Goal: Task Accomplishment & Management: Complete application form

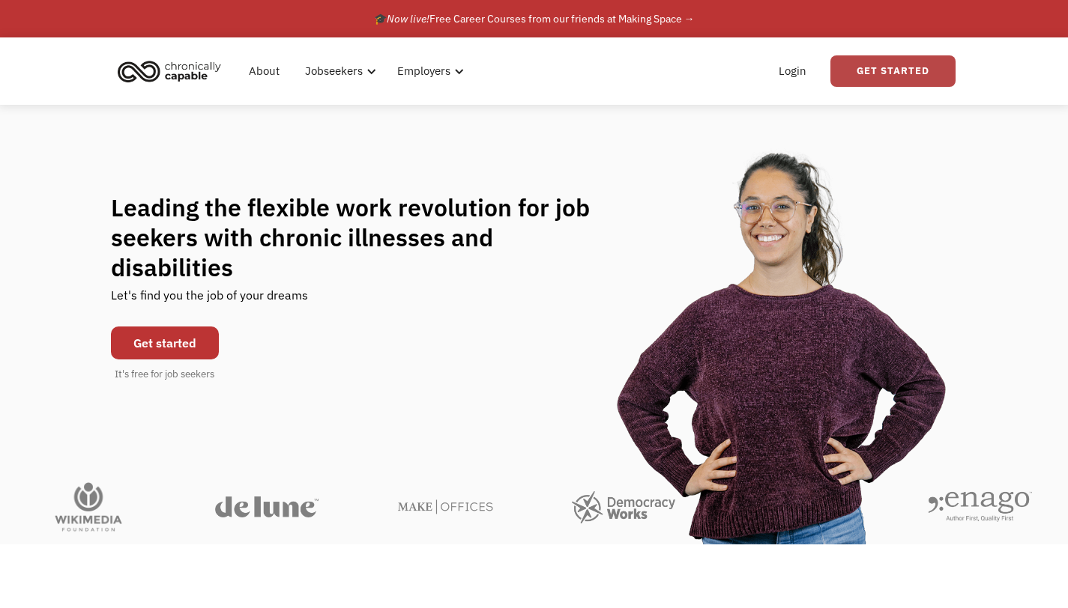
click at [888, 67] on link "Get Started" at bounding box center [892, 70] width 125 height 31
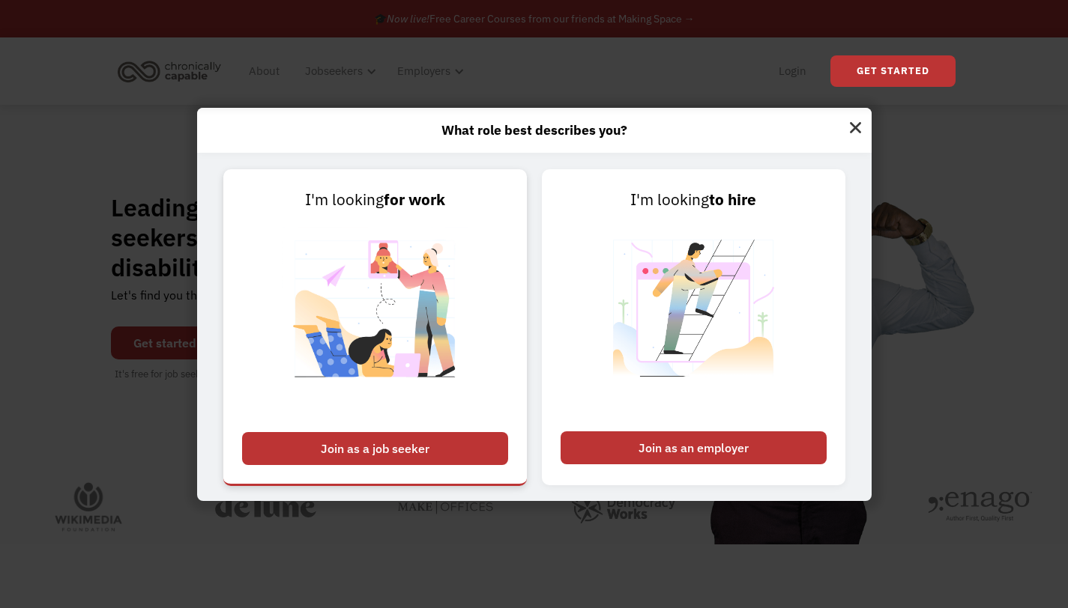
click at [333, 454] on div "Join as a job seeker" at bounding box center [375, 448] width 266 height 33
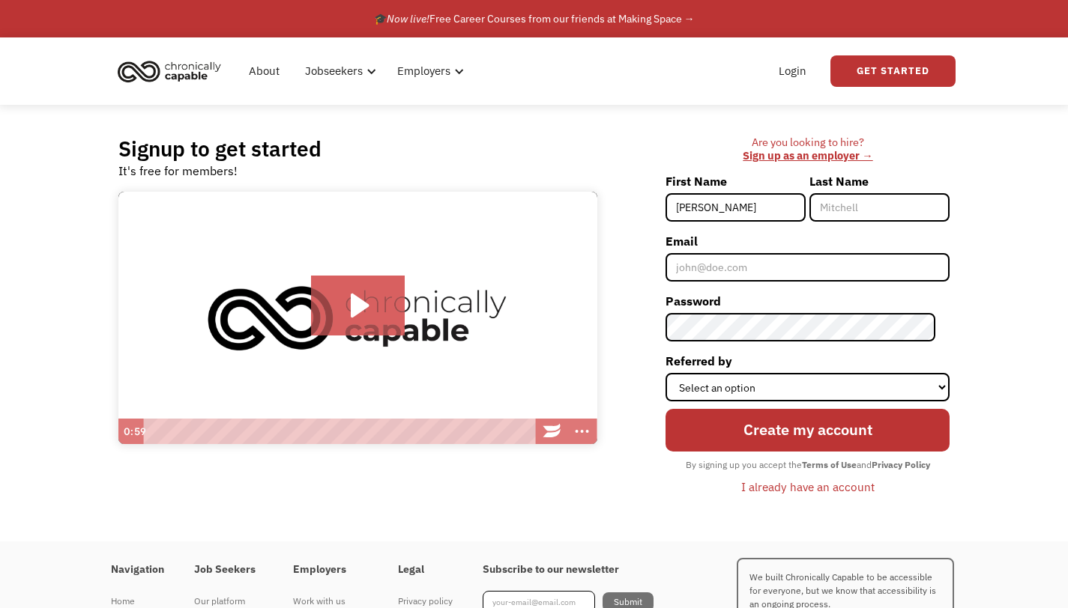
type input "[PERSON_NAME]"
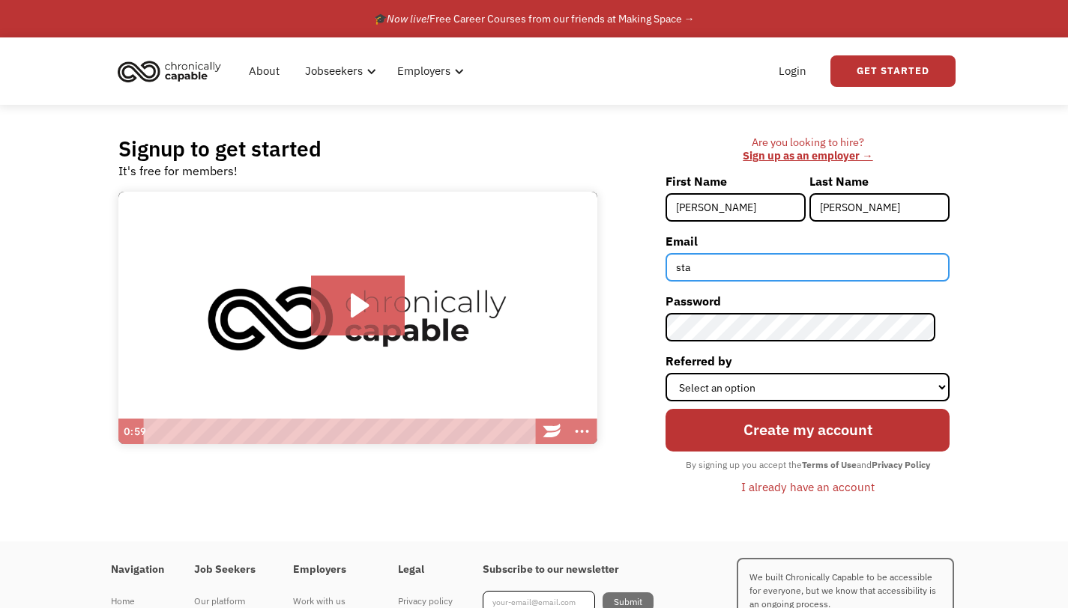
type input "[EMAIL_ADDRESS][DOMAIN_NAME]"
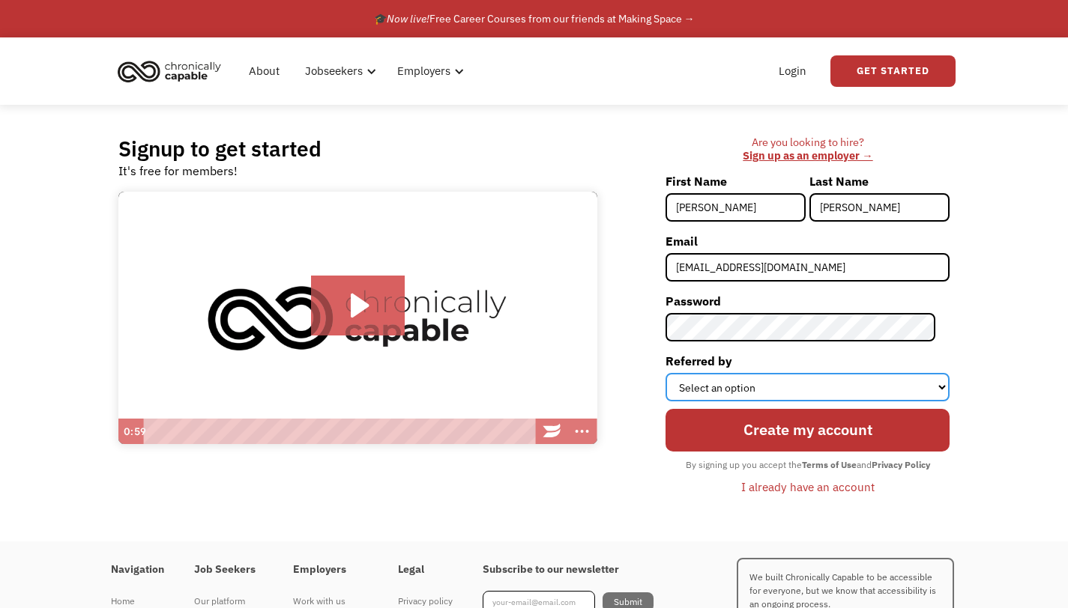
click at [926, 388] on select "Select an option Instagram Facebook Twitter Search Engine News Article Word of …" at bounding box center [807, 387] width 284 height 28
select select "Other"
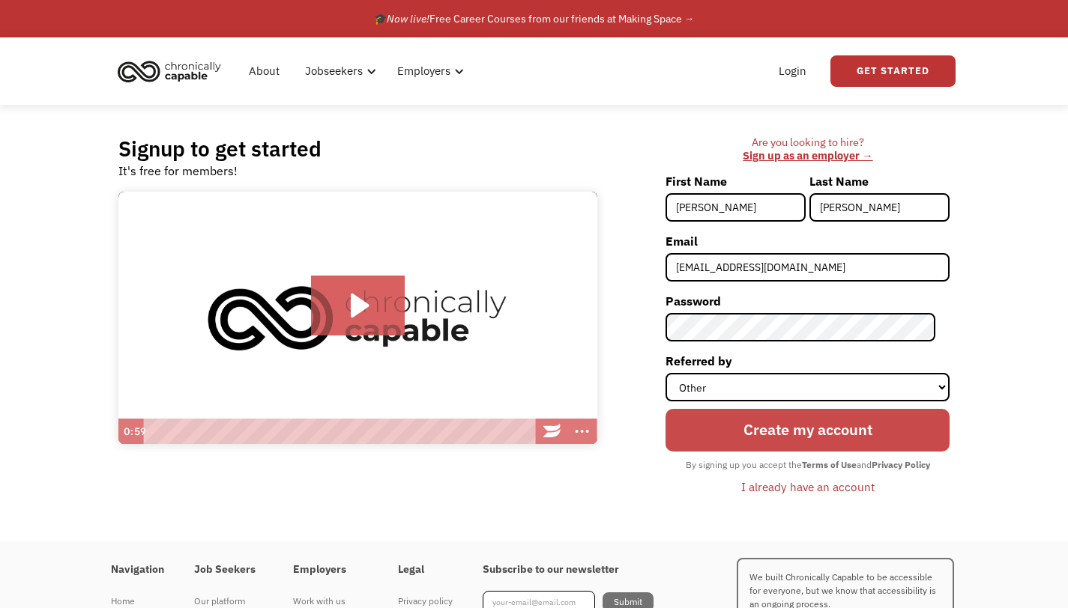
click at [856, 435] on input "Create my account" at bounding box center [807, 430] width 284 height 42
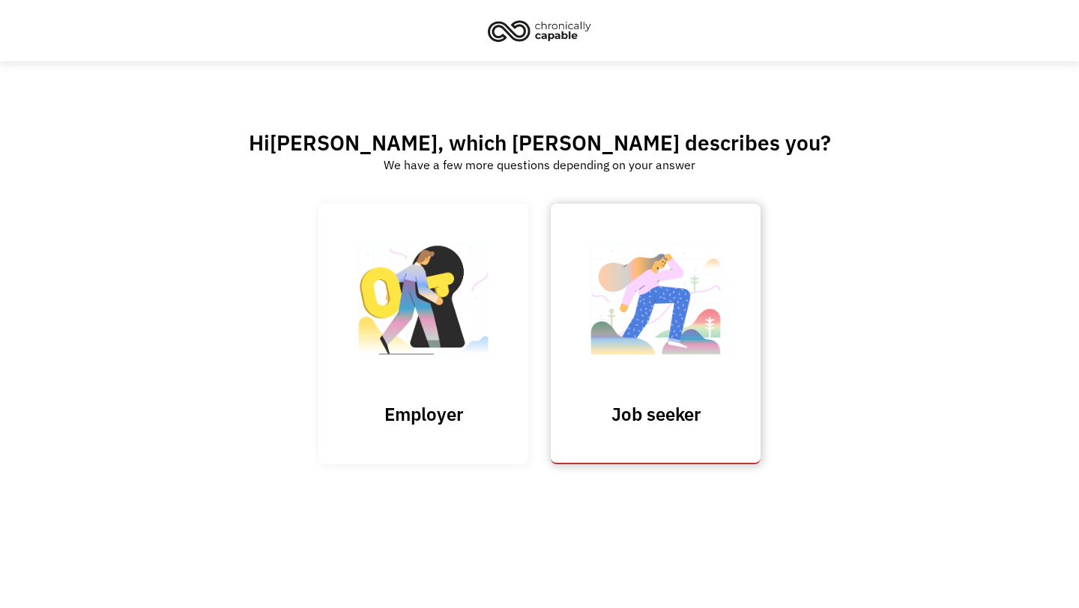
click at [610, 376] on img at bounding box center [656, 307] width 150 height 146
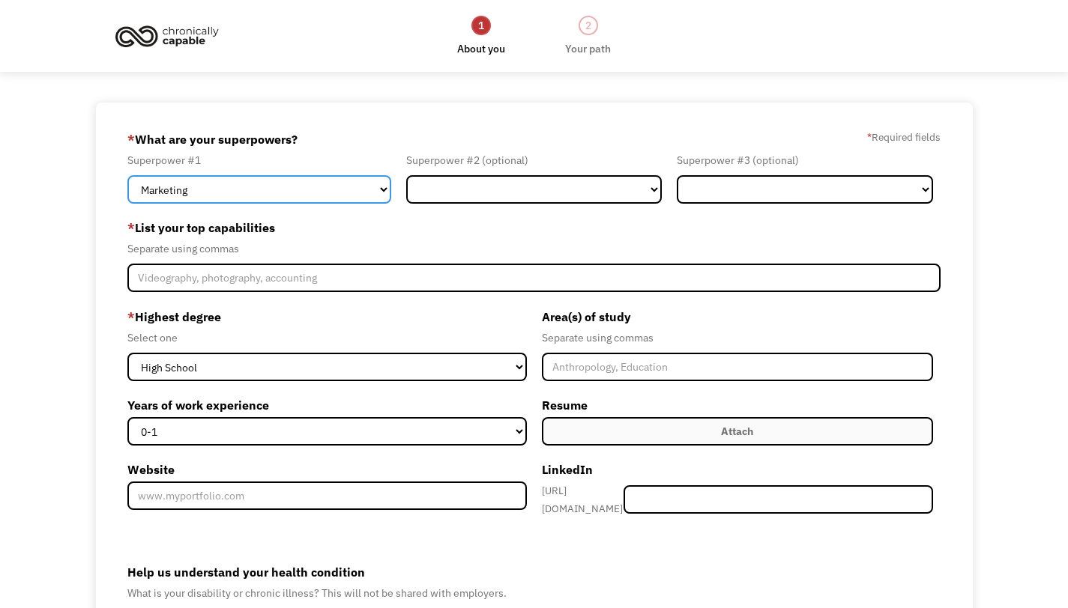
click at [377, 193] on select "Marketing Human Resources Finance Technology Operations Sales Industrial & Manu…" at bounding box center [258, 189] width 263 height 28
select select "Communications & Public Relations"
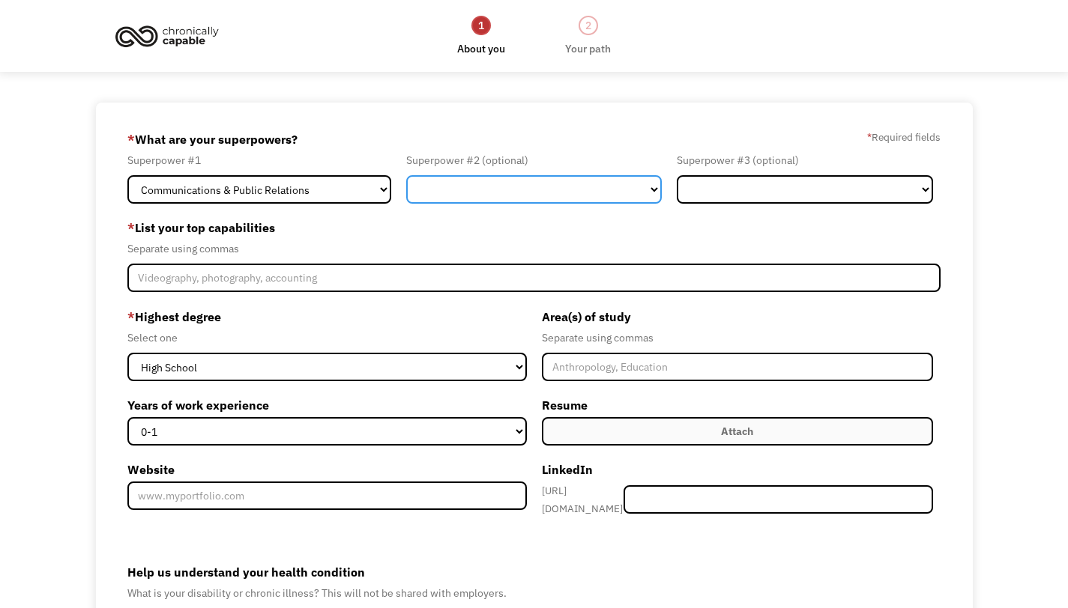
click at [517, 191] on select "Marketing Human Resources Finance Technology Operations Sales Industrial & Manu…" at bounding box center [534, 189] width 256 height 28
select select "Marketing"
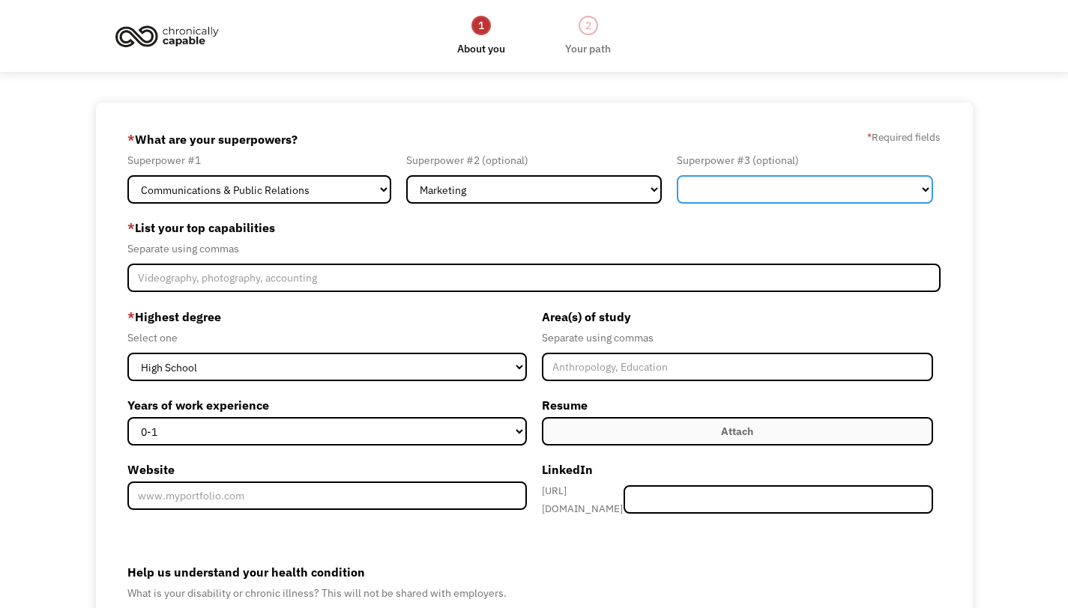
click at [830, 193] on select "Marketing Human Resources Finance Technology Operations Sales Industrial & Manu…" at bounding box center [805, 189] width 256 height 28
click at [842, 197] on select "Marketing Human Resources Finance Technology Operations Sales Industrial & Manu…" at bounding box center [805, 189] width 256 height 28
select select "Science & Education"
click at [800, 184] on select "Marketing Human Resources Finance Technology Operations Sales Industrial & Manu…" at bounding box center [805, 189] width 256 height 28
select select "Member-Create-Step1"
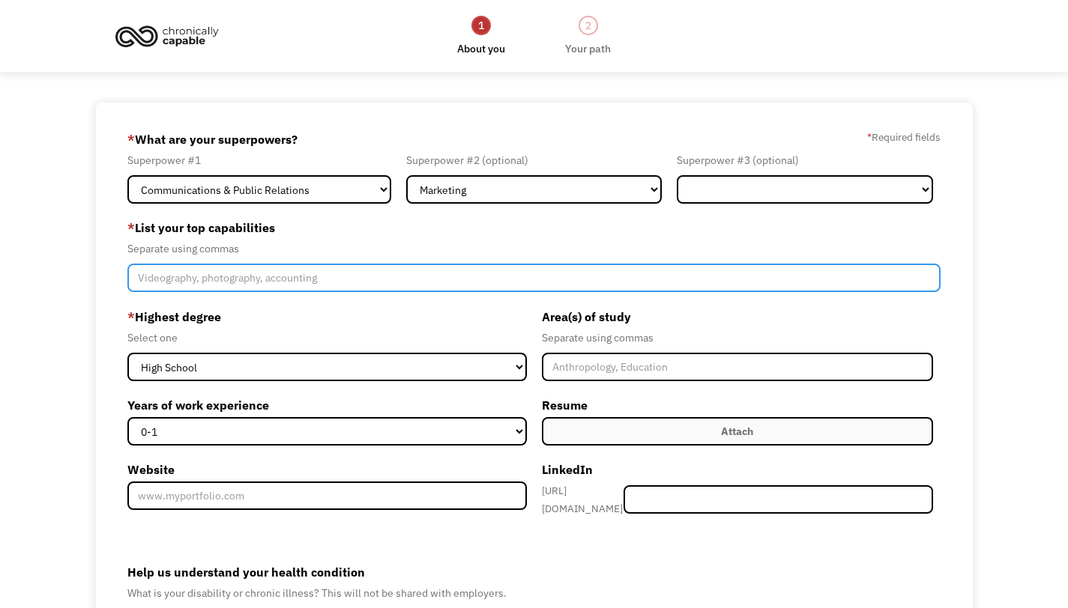
click at [285, 279] on input "Member-Create-Step1" at bounding box center [533, 278] width 813 height 28
type input "public relations, communication, communications, media relations"
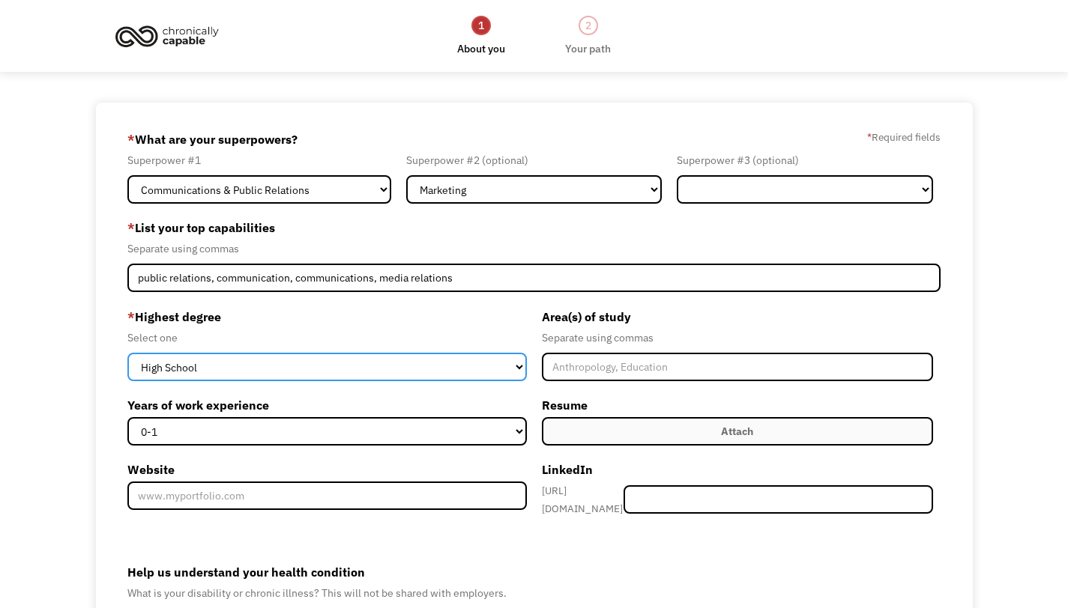
click at [514, 369] on select "High School Associates Bachelors Master's PhD" at bounding box center [326, 367] width 399 height 28
select select "bachelors"
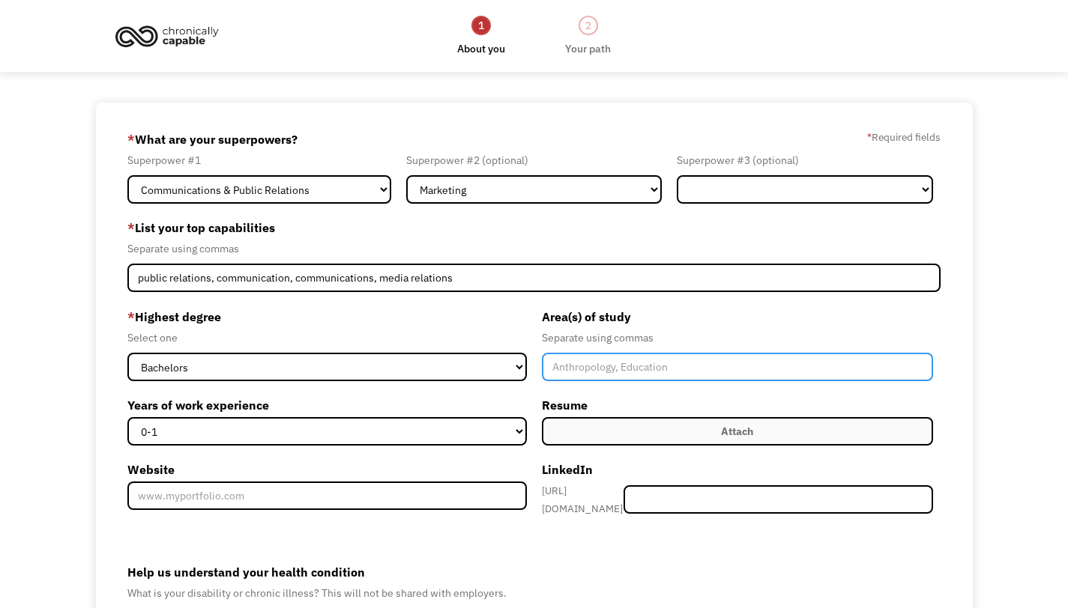
click at [604, 375] on input "Member-Create-Step1" at bounding box center [737, 367] width 391 height 28
type input "Human Communication"
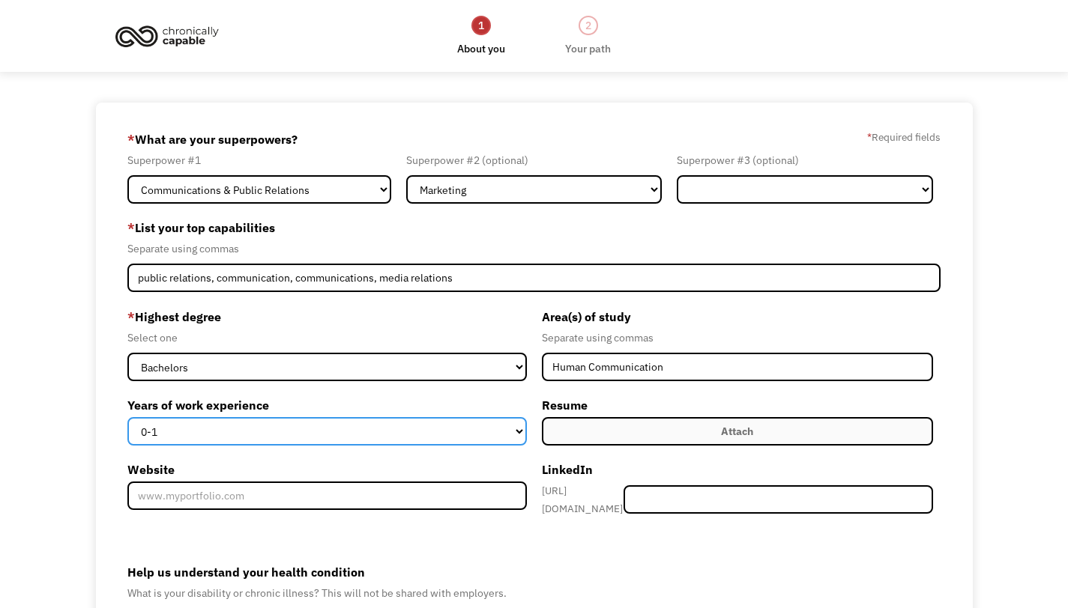
click at [507, 430] on select "0-1 2-4 5-10 11-15 15+" at bounding box center [326, 431] width 399 height 28
select select "15+"
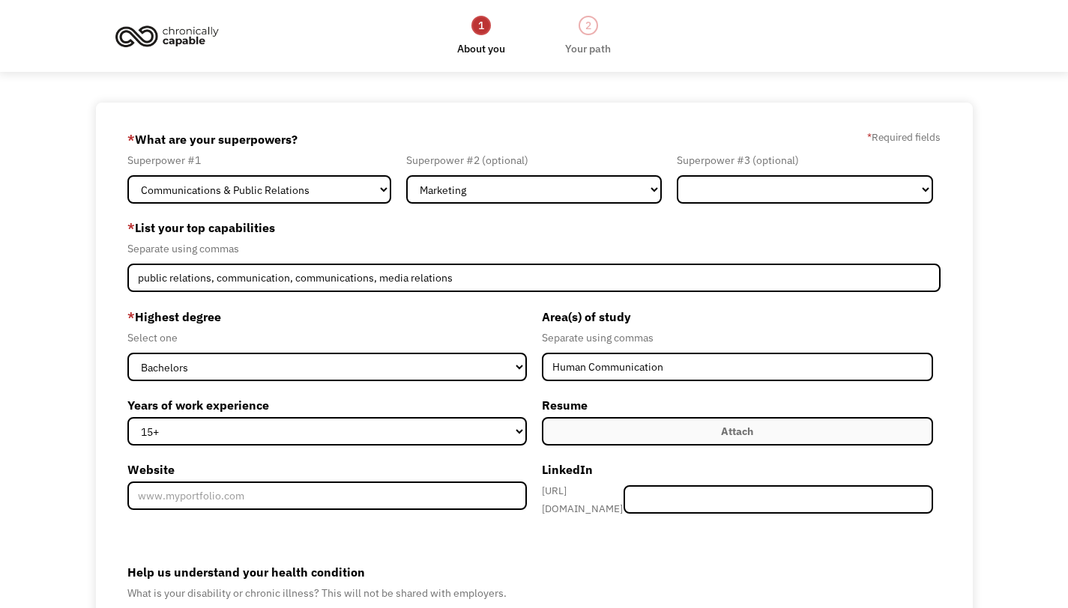
click at [743, 433] on div "Attach" at bounding box center [737, 432] width 32 height 18
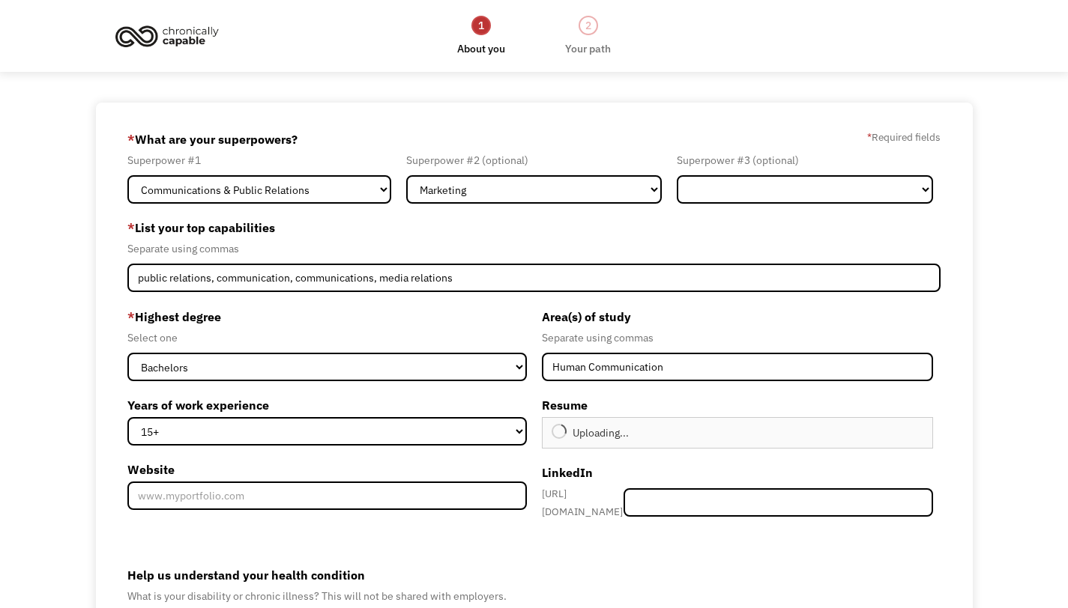
type input "Continue"
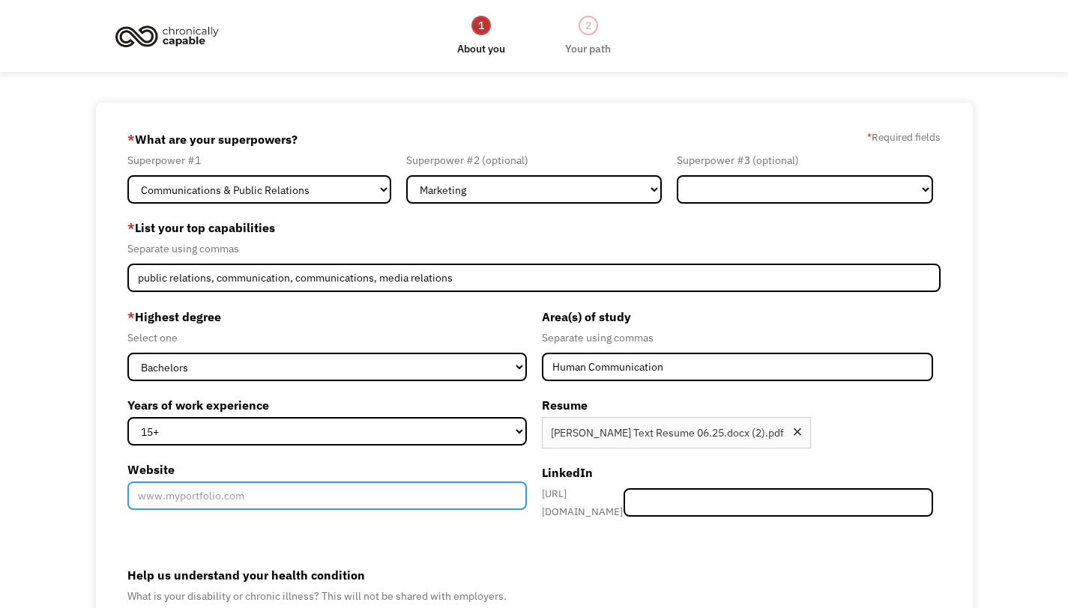
click at [328, 504] on input "Website" at bounding box center [326, 496] width 399 height 28
type input "www.stacedillon.wordpress.com"
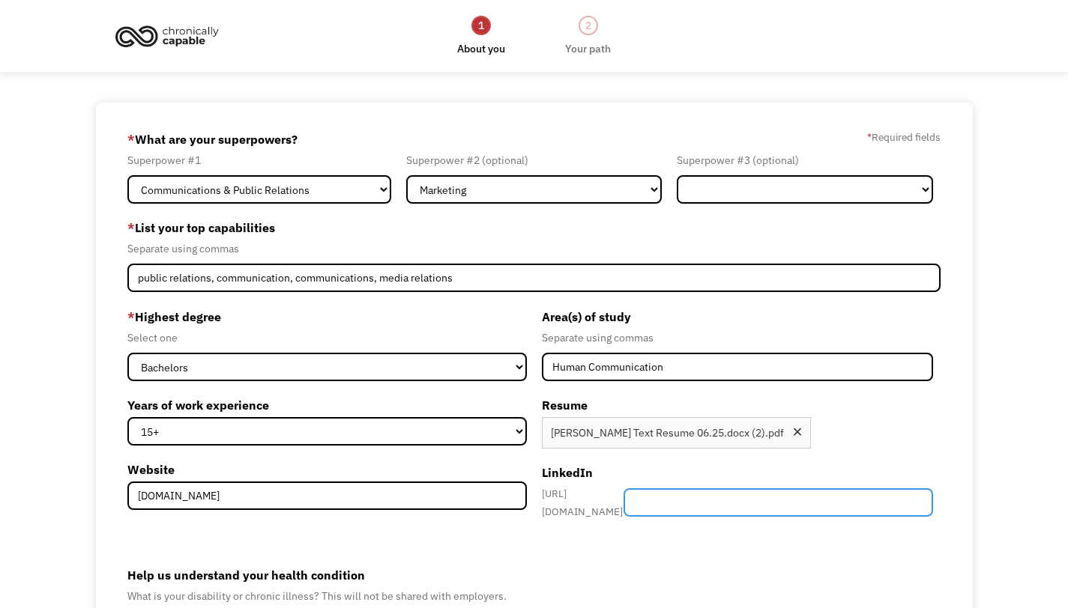
click at [751, 495] on input "Member-Create-Step1" at bounding box center [777, 503] width 309 height 28
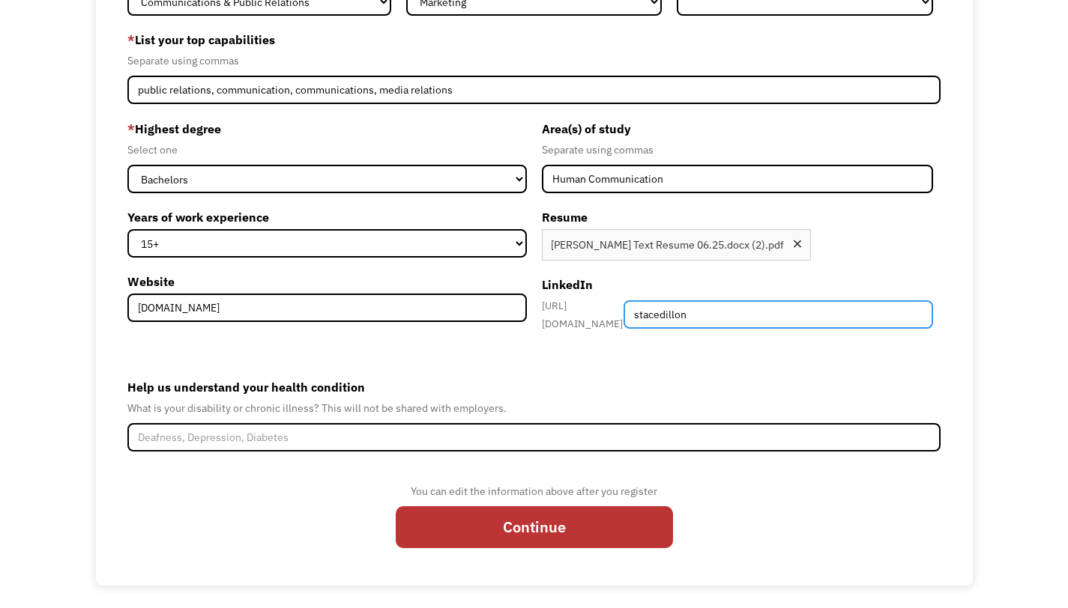
type input "stacedillon"
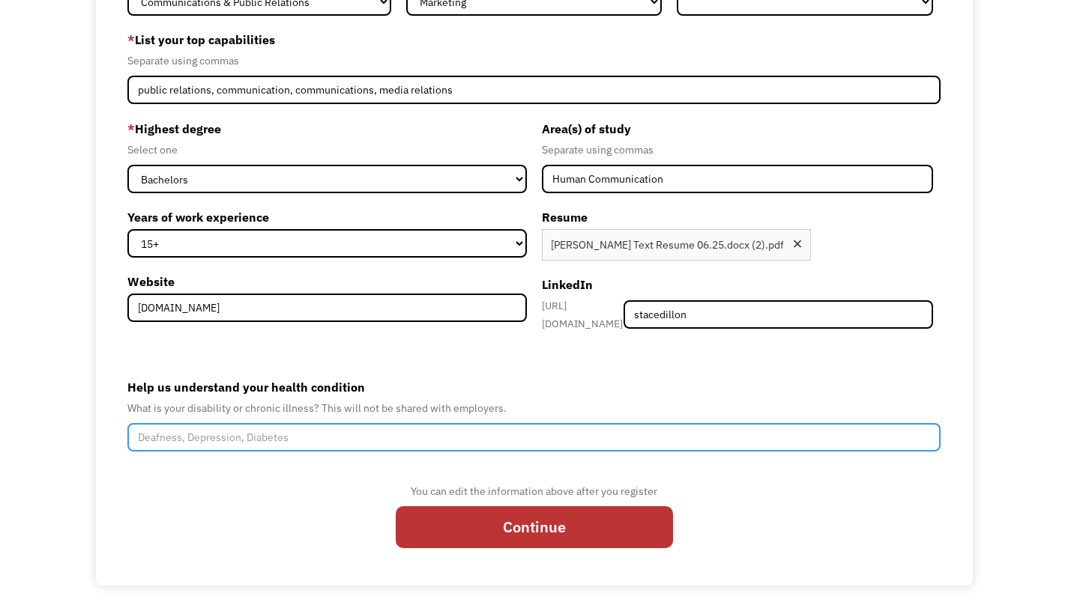
click at [475, 433] on input "Help us understand your health condition" at bounding box center [533, 437] width 813 height 28
type input "E"
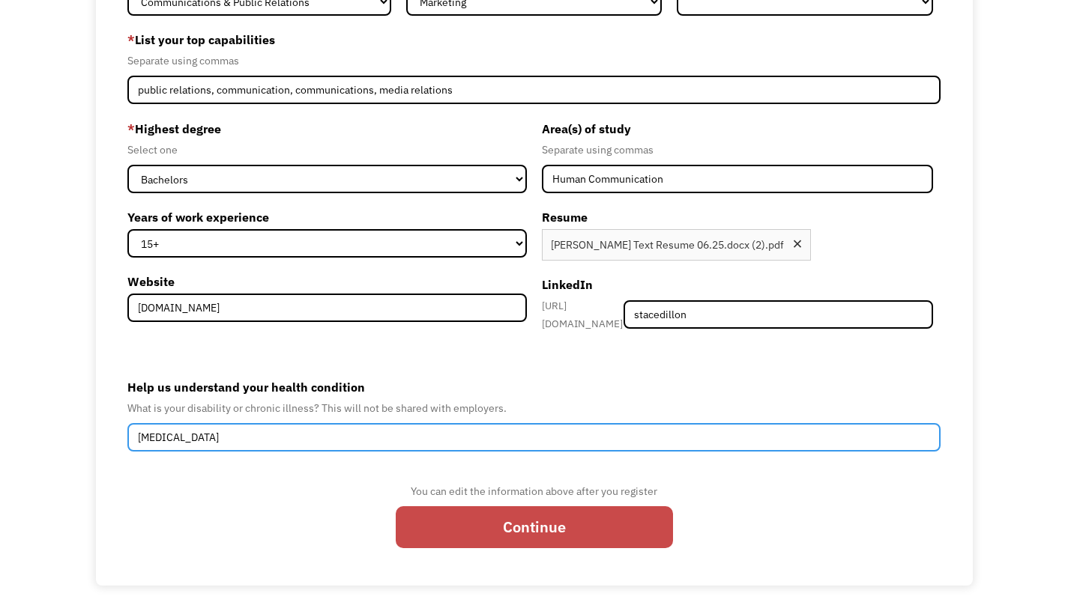
type input "Autoimmune disease"
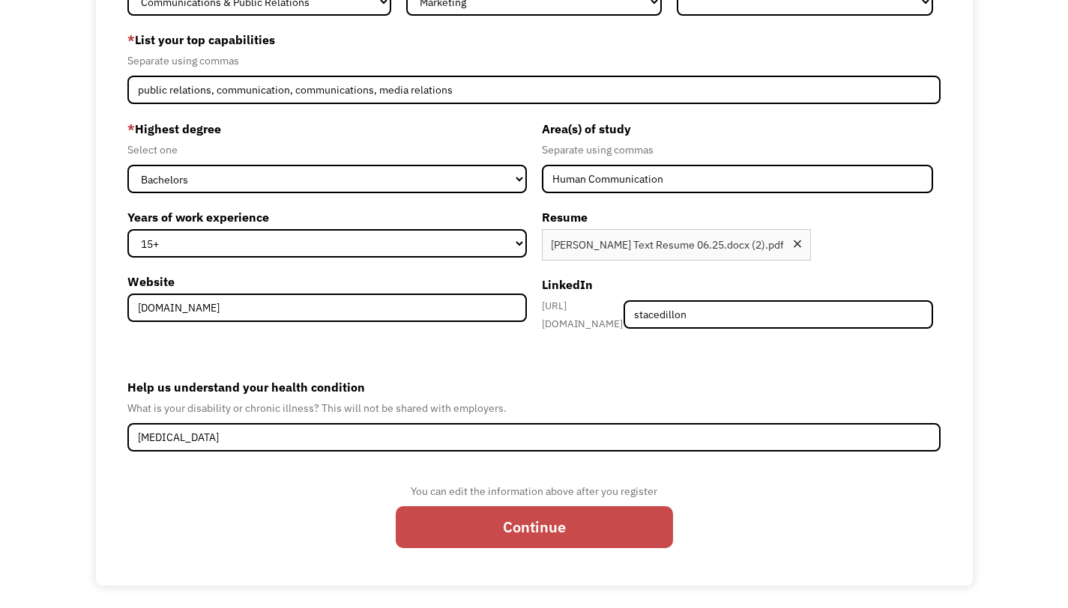
click at [515, 522] on input "Continue" at bounding box center [534, 528] width 277 height 42
type input "Please wait..."
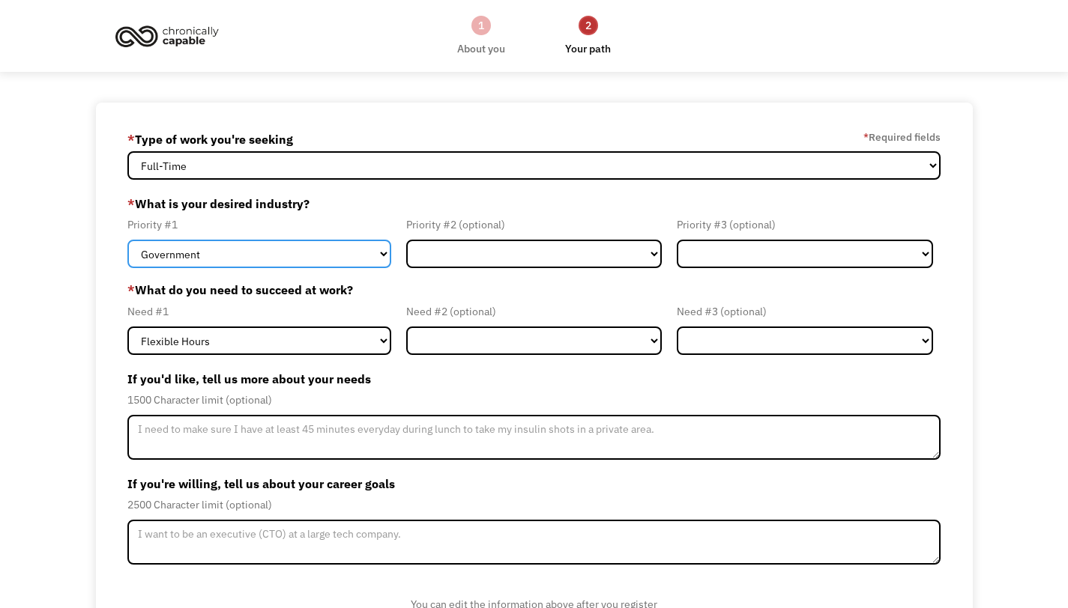
click at [370, 252] on select "Government Finance & Insurance Health & Social Care Tech & Engineering Creative…" at bounding box center [258, 254] width 263 height 28
select select "Education"
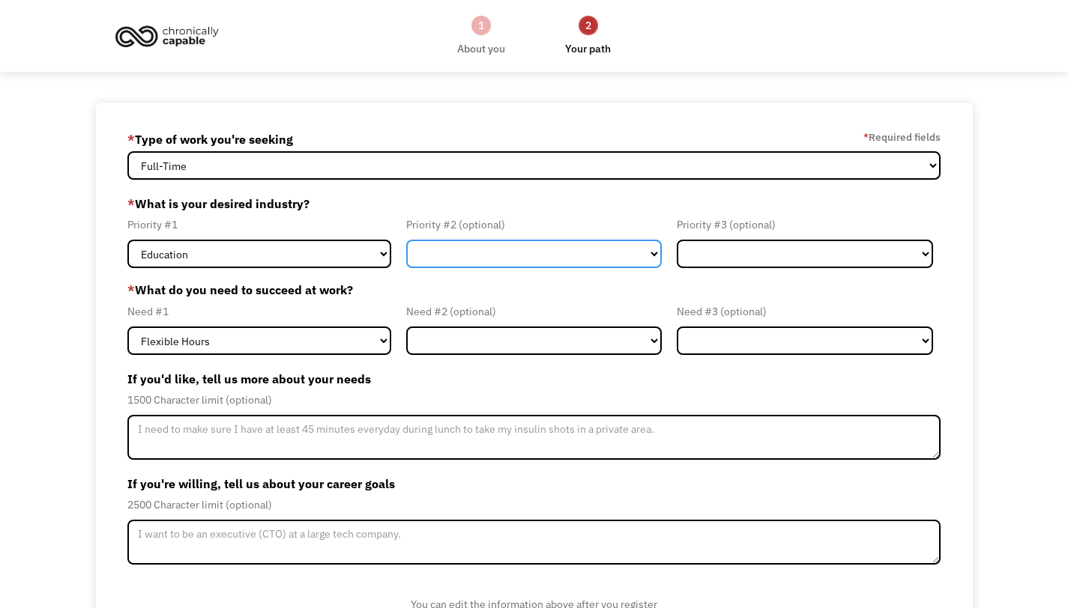
click at [545, 251] on select "Government Finance & Insurance Health & Social Care Tech & Engineering Creative…" at bounding box center [534, 254] width 256 height 28
select select "Creative & Design"
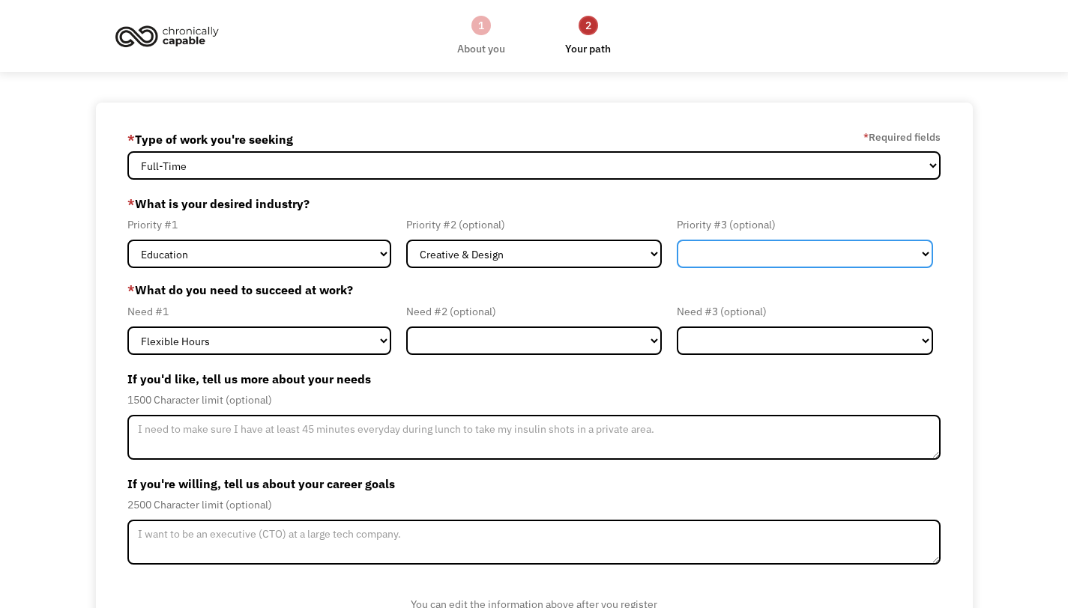
click at [801, 256] on select "Government Finance & Insurance Health & Social Care Tech & Engineering Creative…" at bounding box center [805, 254] width 256 height 28
select select "Government"
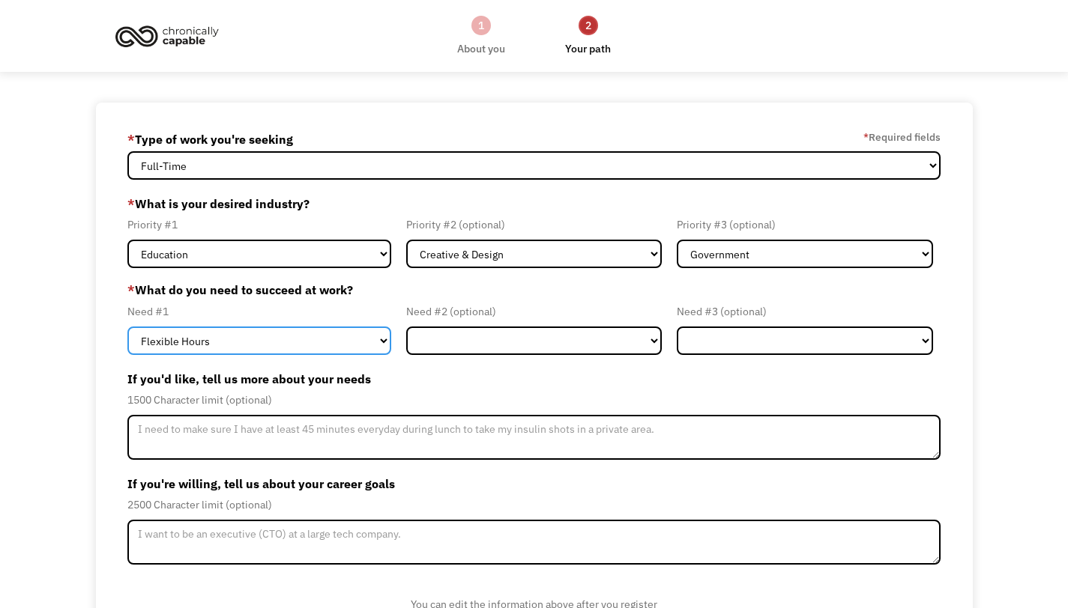
click at [372, 339] on select "Flexible Hours Remote Work Service Animal On-site Accommodations Visual Support…" at bounding box center [258, 341] width 263 height 28
select select "Remote Work"
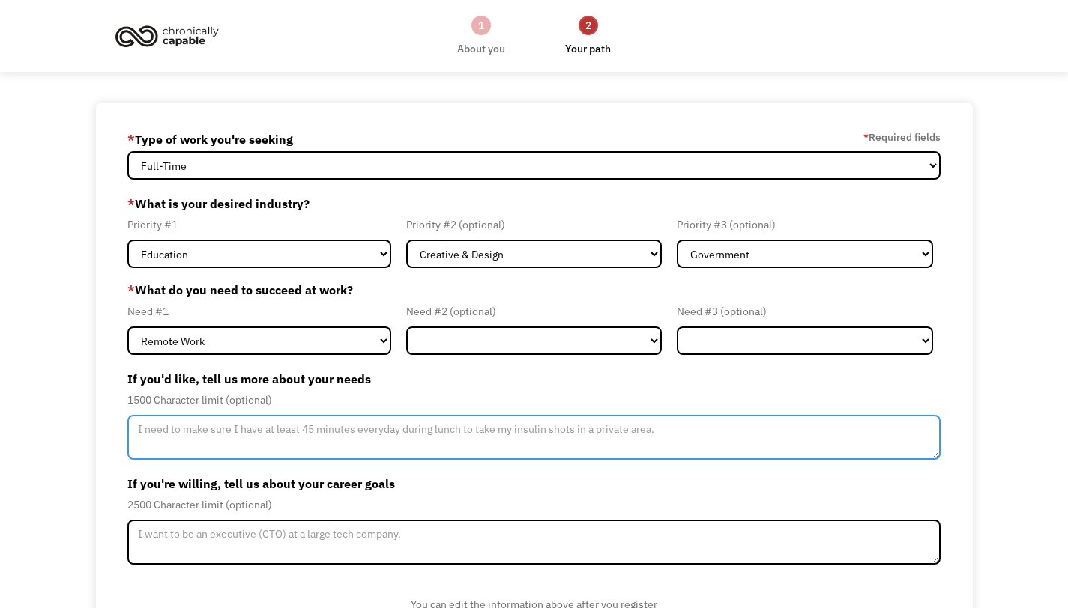
click at [334, 435] on textarea "Member-Update-Form-Step2" at bounding box center [533, 437] width 813 height 45
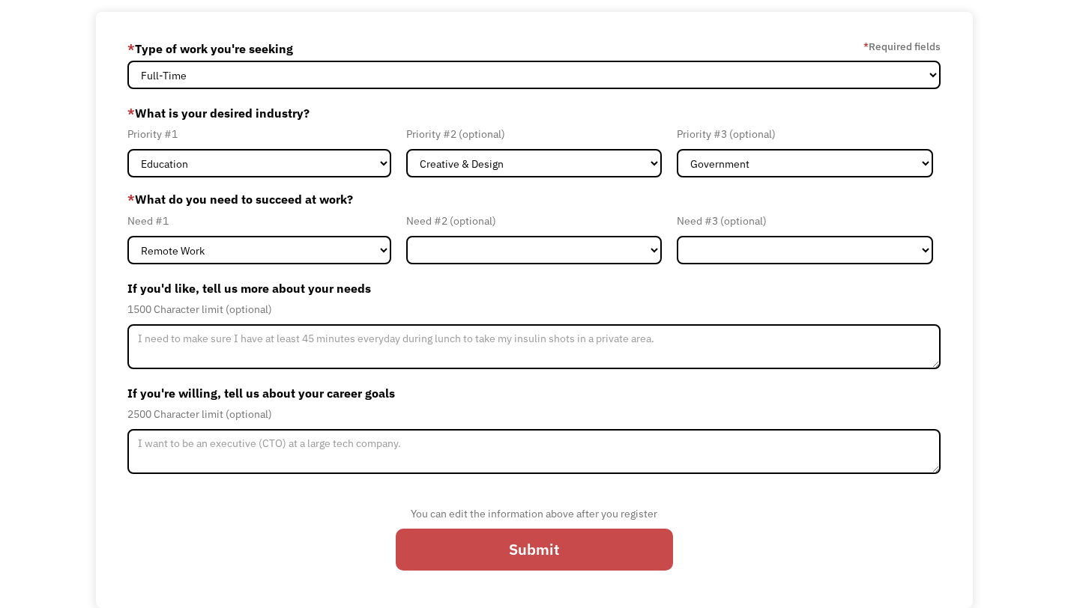
click at [456, 543] on input "Submit" at bounding box center [534, 550] width 277 height 42
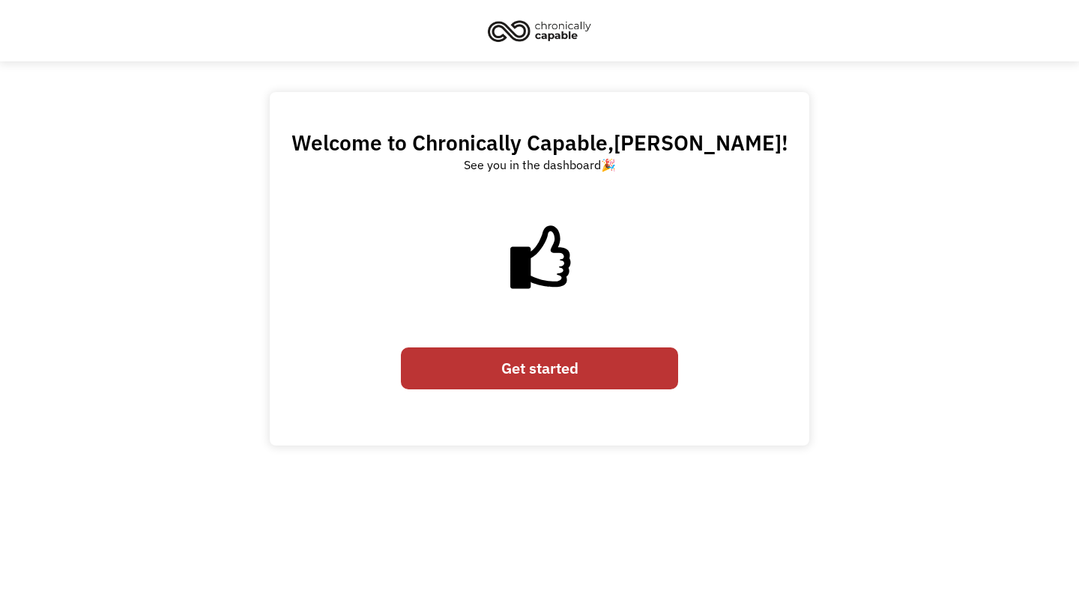
click at [536, 370] on link "Get started" at bounding box center [539, 369] width 277 height 42
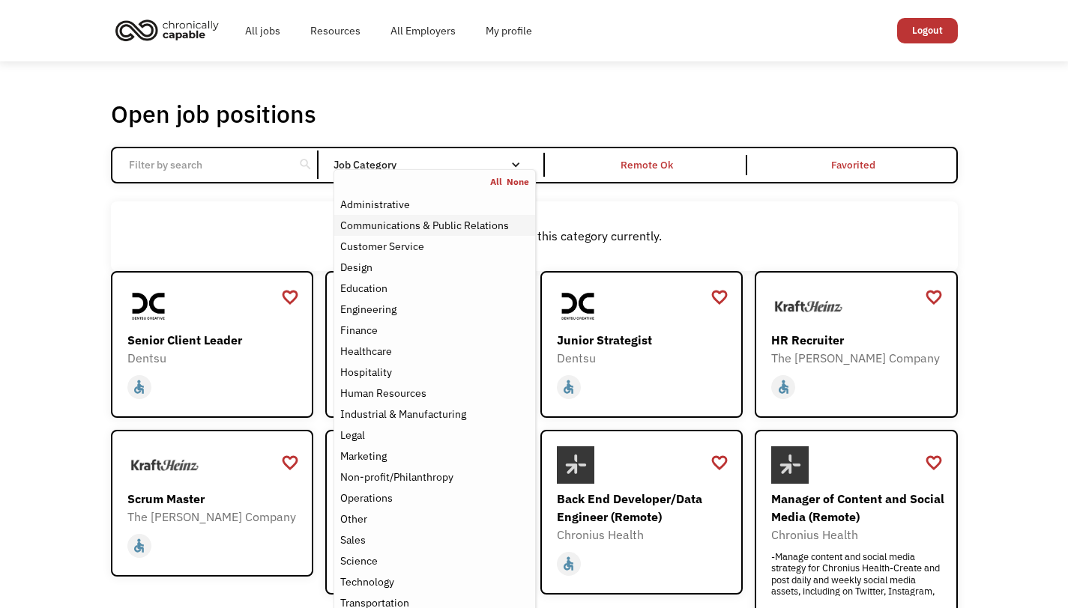
click at [417, 223] on div "Communications & Public Relations" at bounding box center [424, 226] width 169 height 18
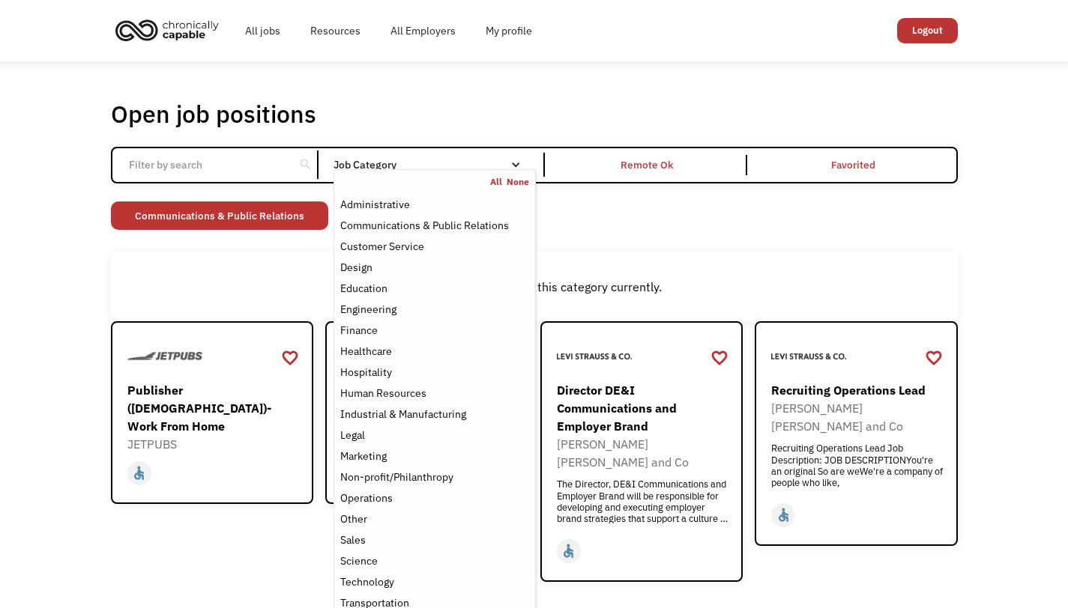
click at [642, 225] on div "Non-profit/Philanthropy Other Transportation Technology Science Sales Operation…" at bounding box center [534, 218] width 847 height 32
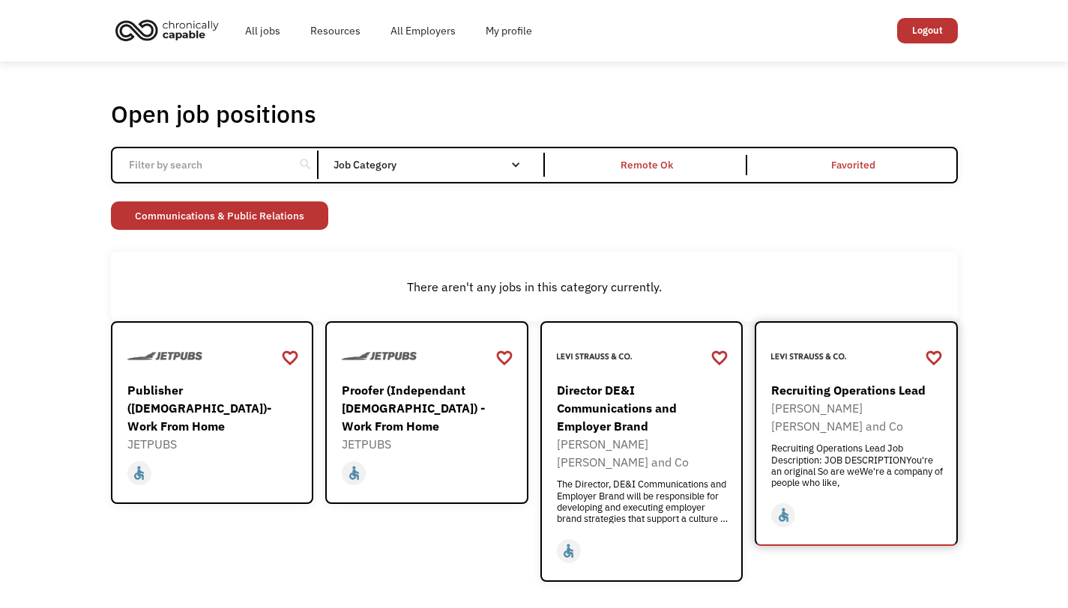
click at [797, 385] on div "Recruiting Operations Lead" at bounding box center [858, 390] width 174 height 18
click at [605, 411] on div "Director DE&I Communications and Employer Brand" at bounding box center [644, 408] width 174 height 54
click at [283, 218] on link "Communications & Public Relations" at bounding box center [219, 216] width 217 height 28
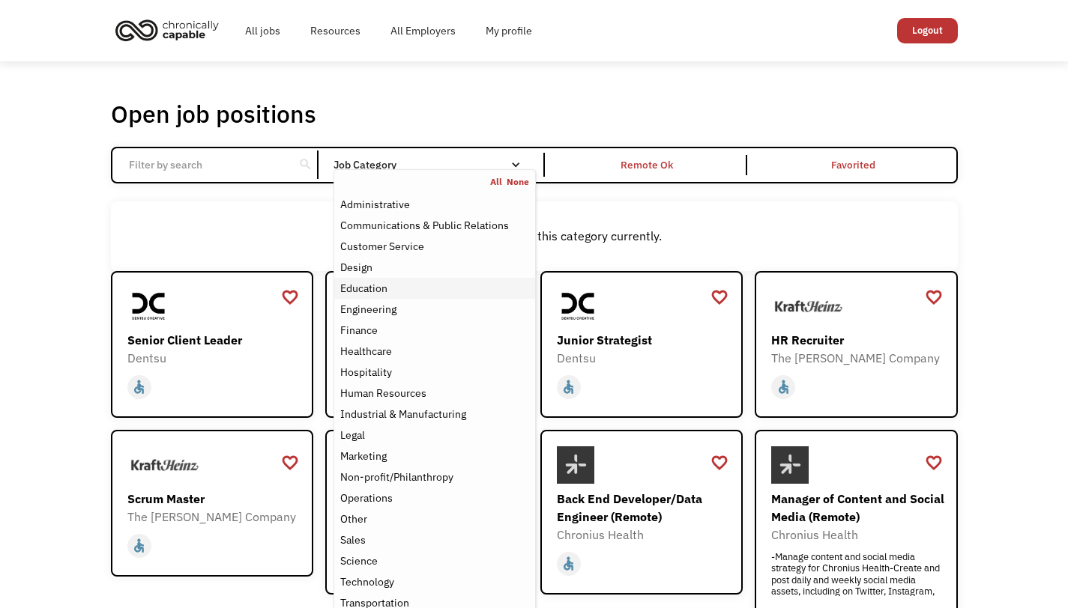
click at [439, 285] on div "Education" at bounding box center [434, 289] width 188 height 18
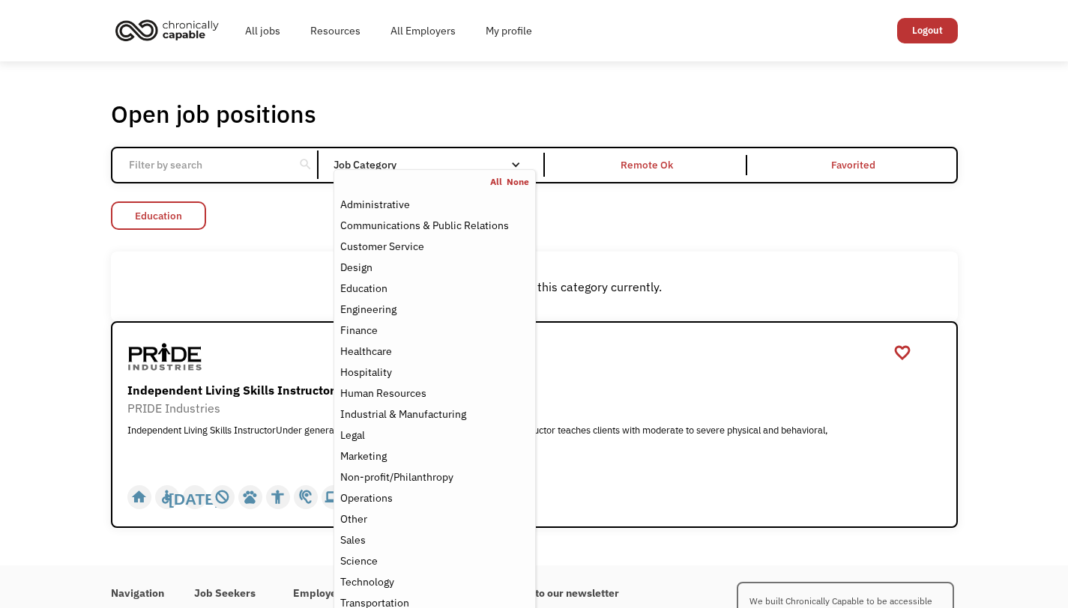
click at [160, 220] on link "Education" at bounding box center [158, 216] width 95 height 28
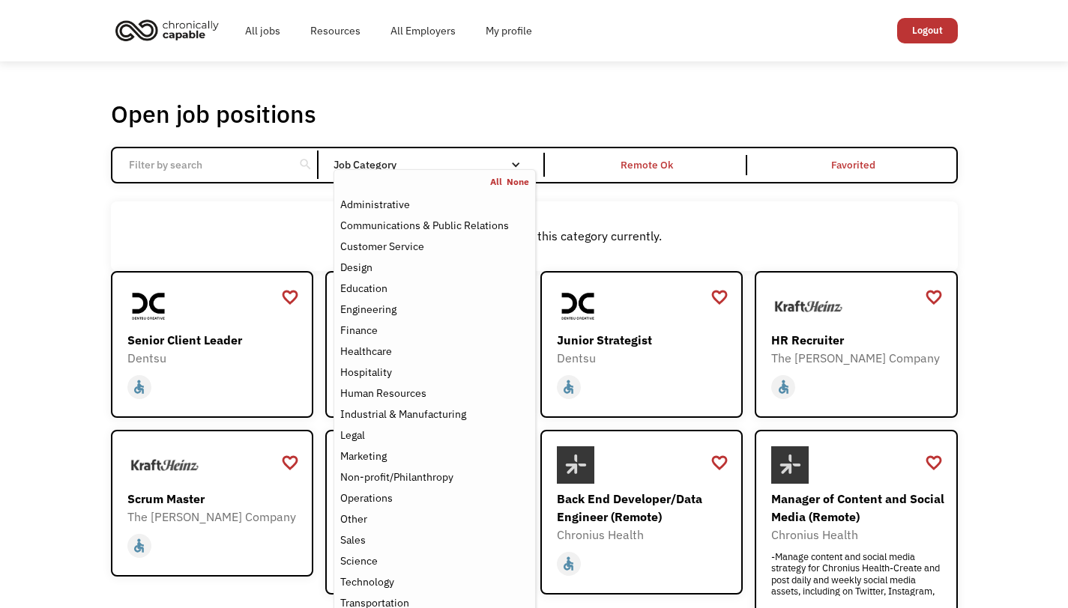
click at [508, 157] on div "Job Category" at bounding box center [434, 165] width 202 height 24
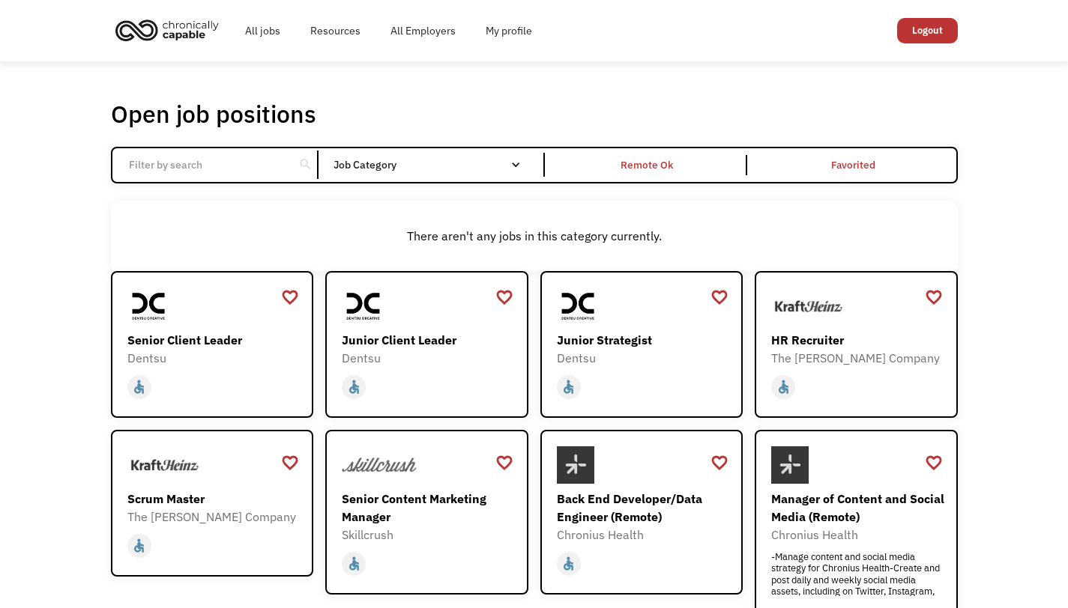
click at [519, 165] on div "Email Form" at bounding box center [515, 165] width 10 height 10
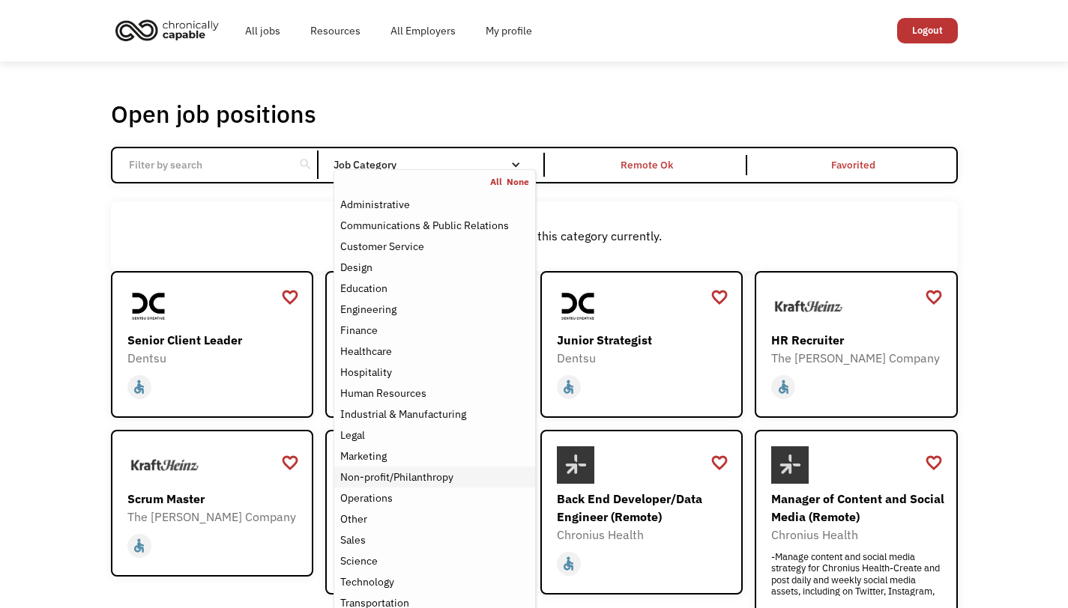
click at [444, 479] on div "Non-profit/Philanthropy" at bounding box center [396, 477] width 113 height 18
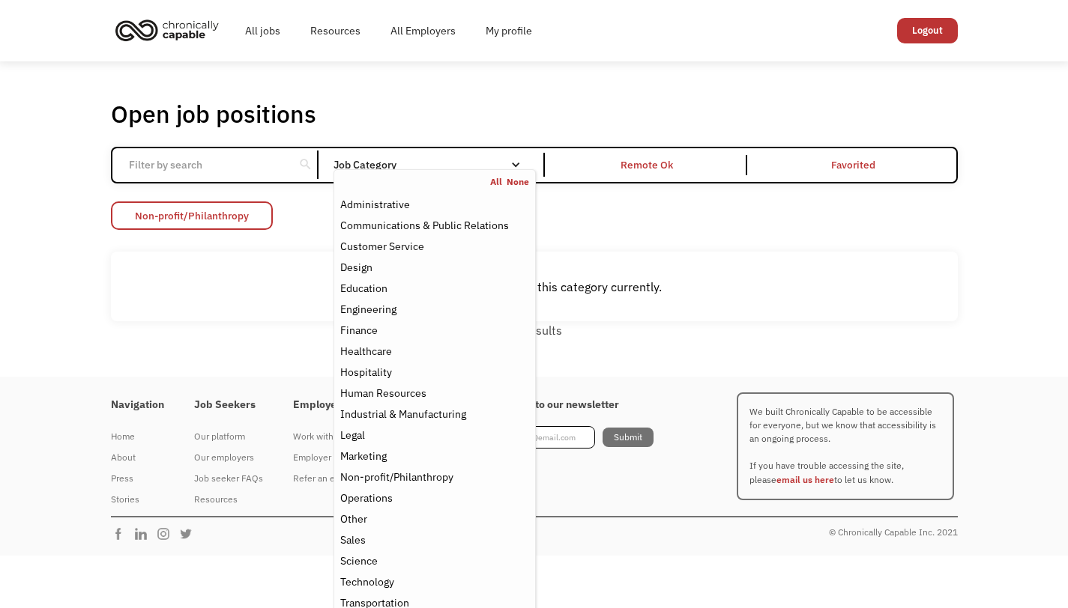
click at [219, 220] on link "Non-profit/Philanthropy" at bounding box center [192, 216] width 162 height 28
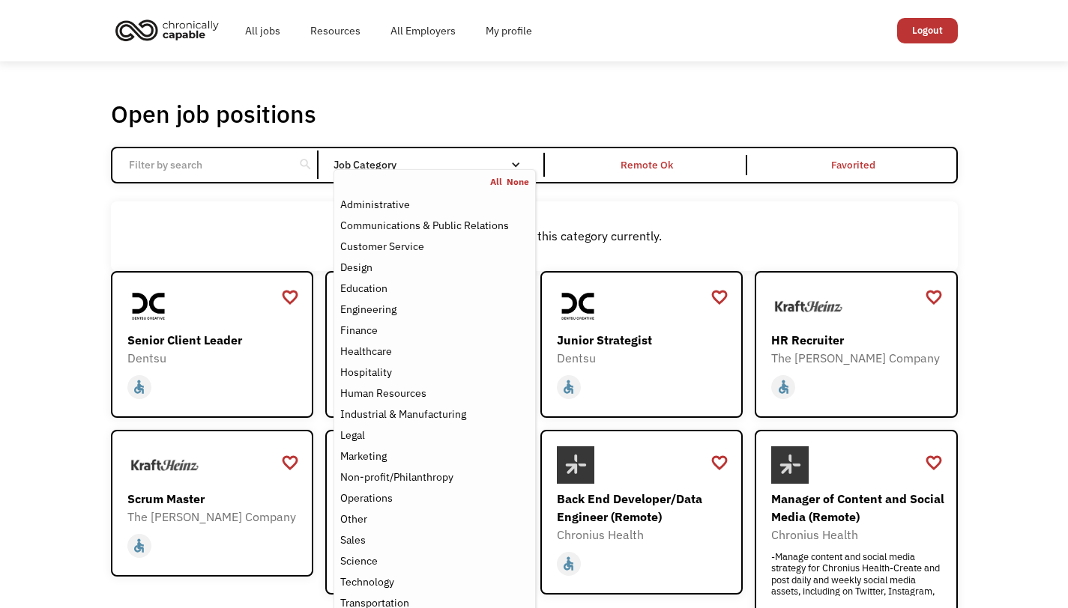
click at [516, 166] on div "Email Form" at bounding box center [515, 165] width 10 height 10
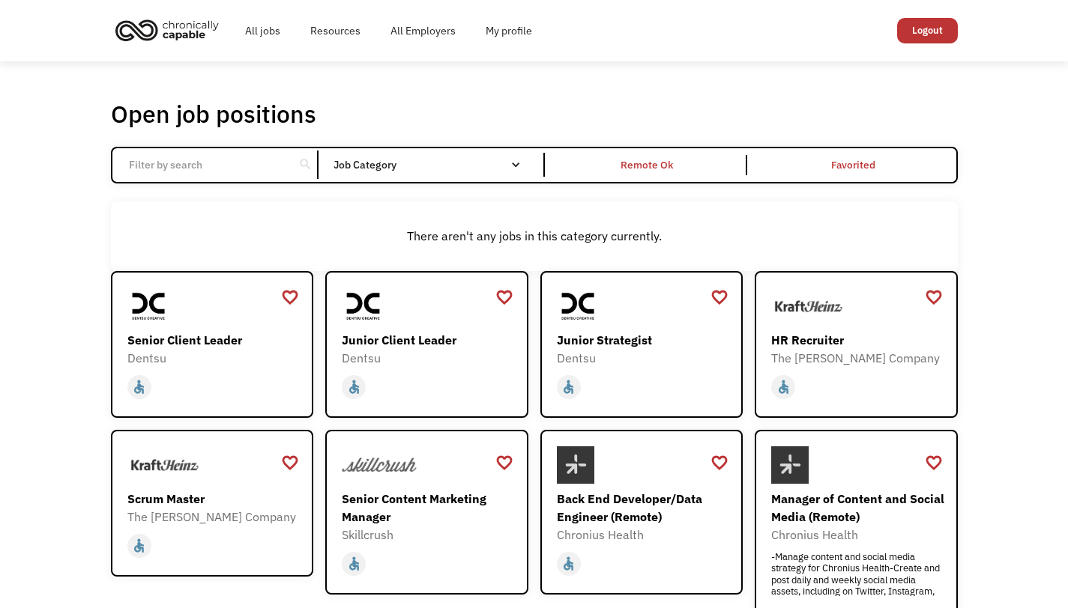
click at [516, 166] on div "Email Form" at bounding box center [515, 165] width 10 height 10
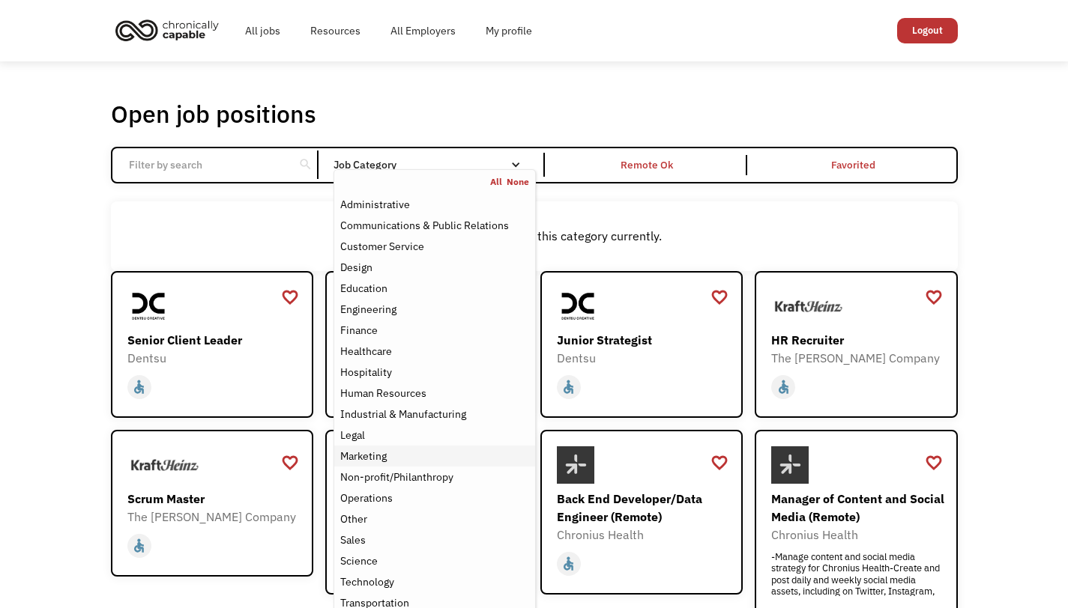
click at [437, 456] on div "Marketing" at bounding box center [434, 456] width 188 height 18
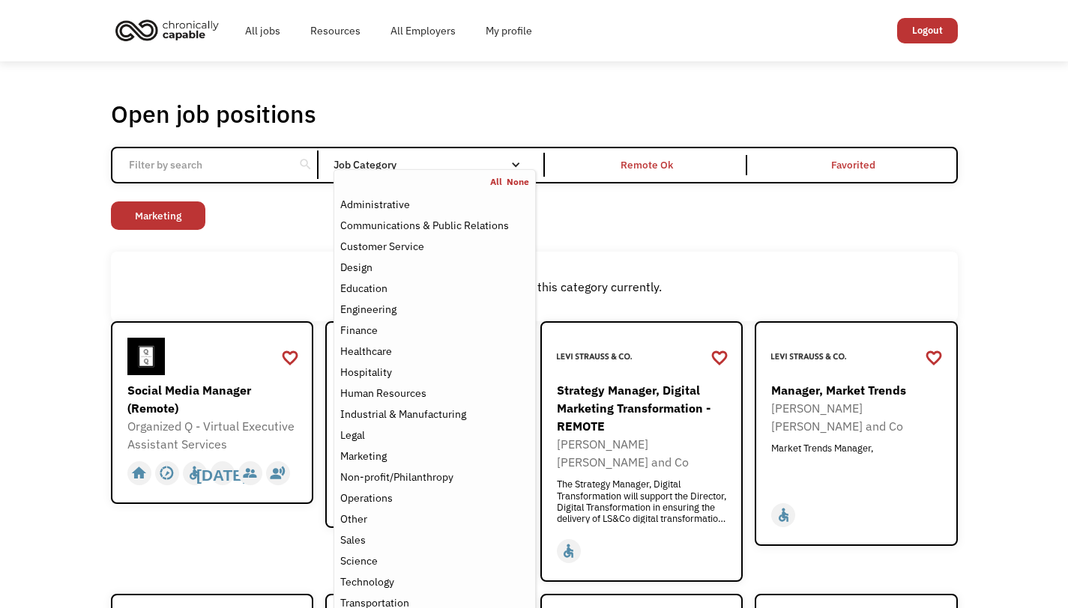
click at [955, 210] on div "Non-profit/Philanthropy Other Transportation Technology Science Sales Operation…" at bounding box center [534, 218] width 847 height 32
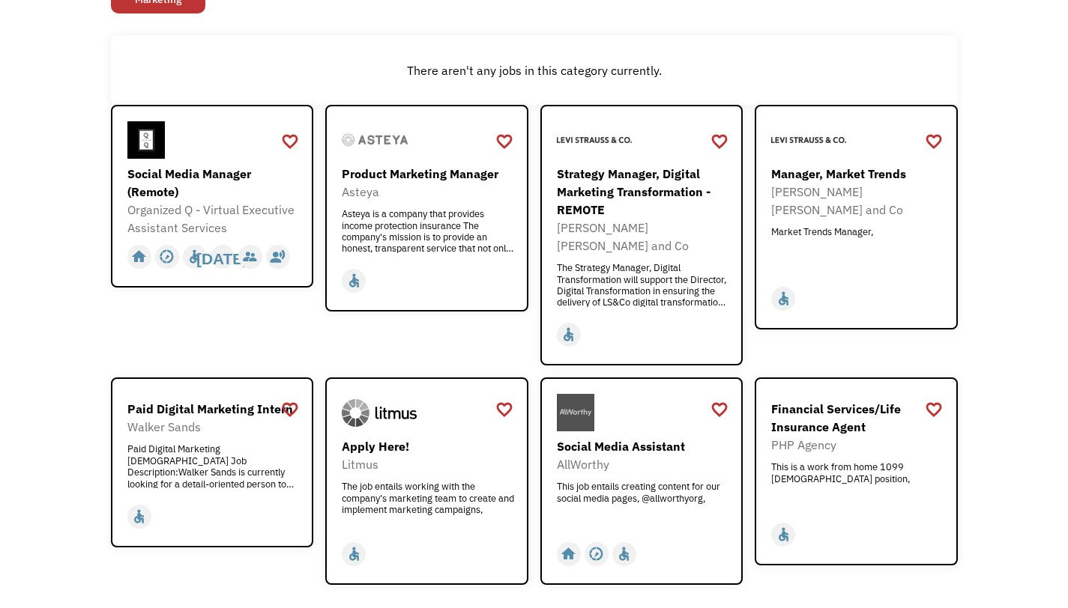
scroll to position [193, 0]
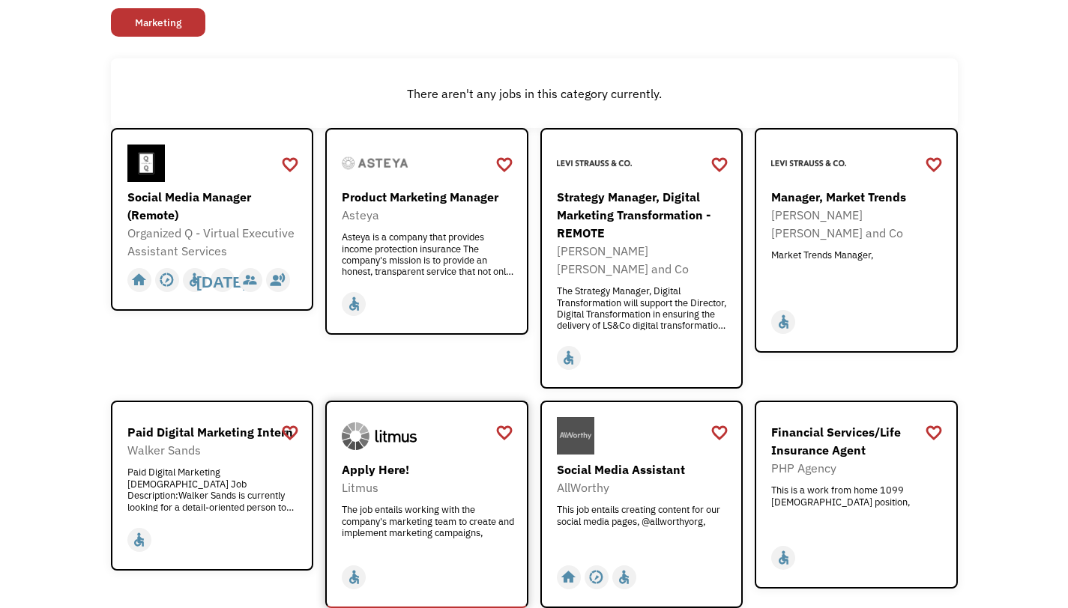
click at [363, 479] on div "Litmus" at bounding box center [429, 488] width 174 height 18
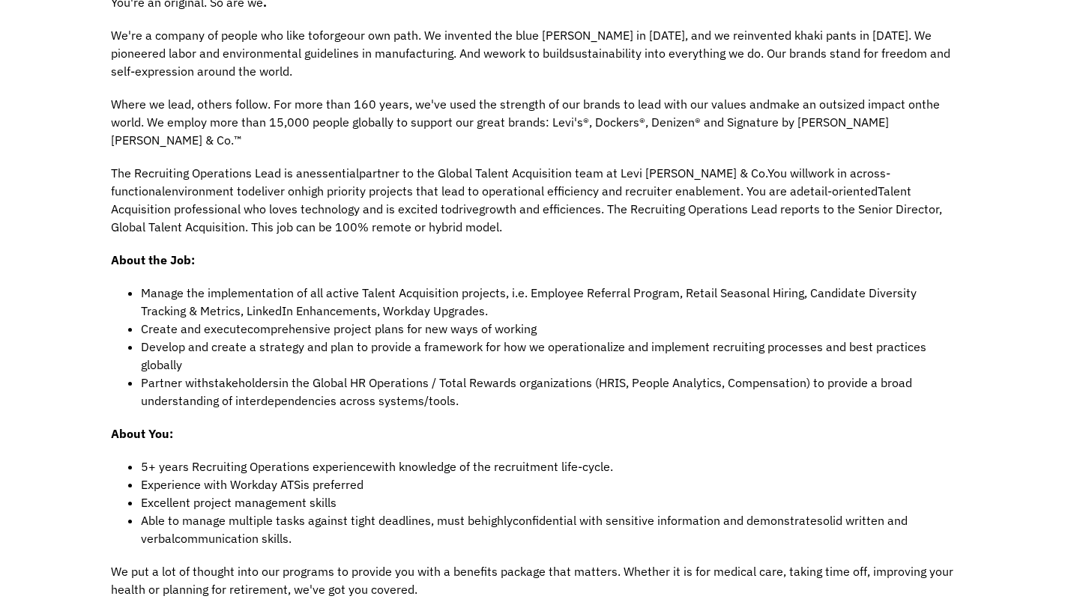
scroll to position [90, 0]
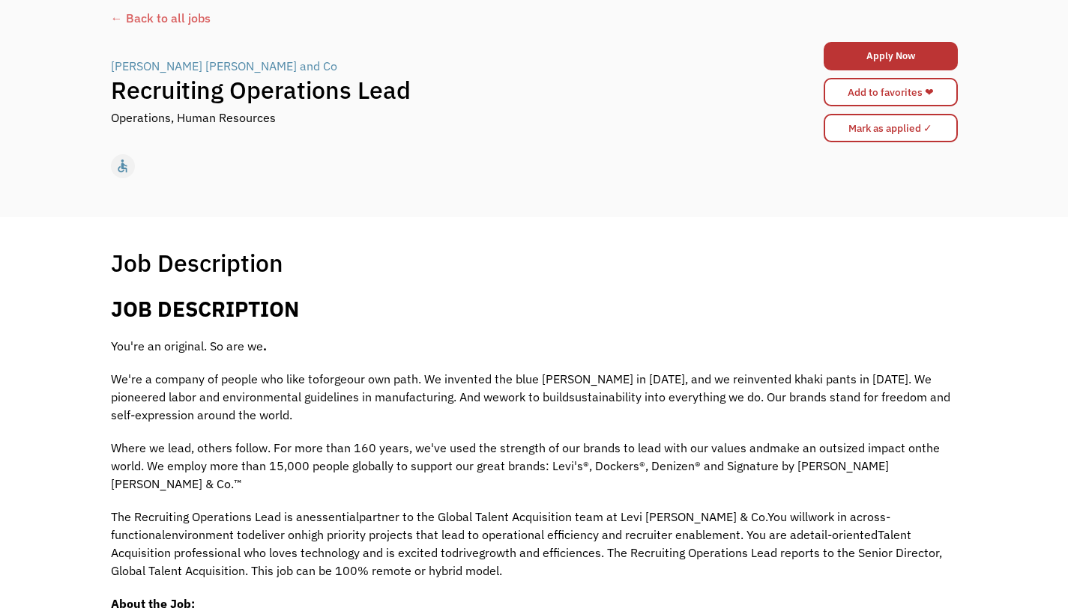
drag, startPoint x: 1074, startPoint y: 85, endPoint x: 1052, endPoint y: 84, distance: 21.8
click at [1052, 84] on div "← Back to all jobs Levi Strauss and Co | Recruiting Operations Lead Operations,…" at bounding box center [534, 95] width 1068 height 246
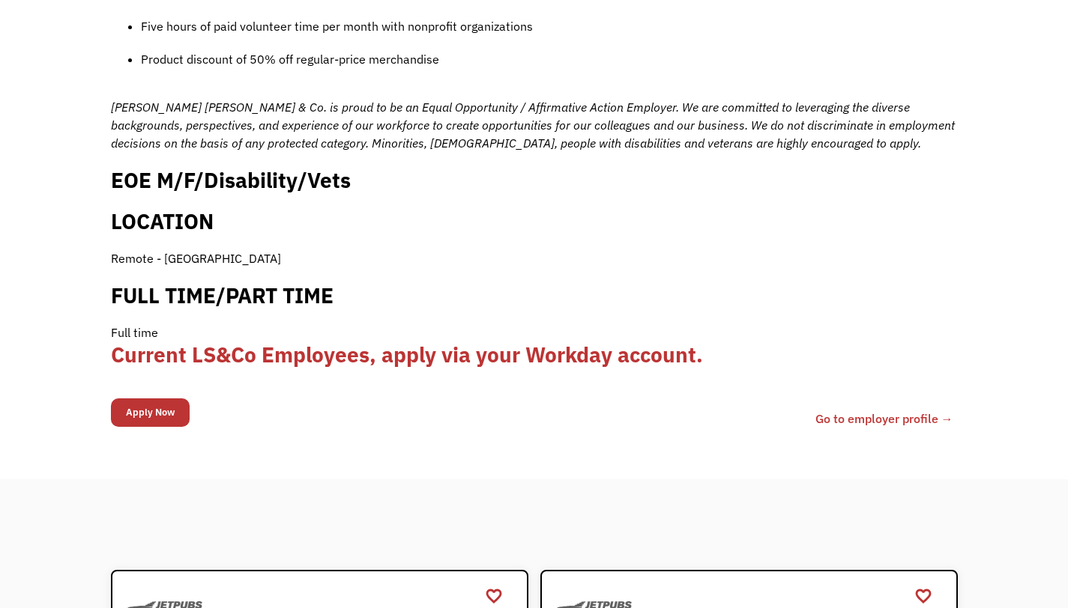
scroll to position [1738, 0]
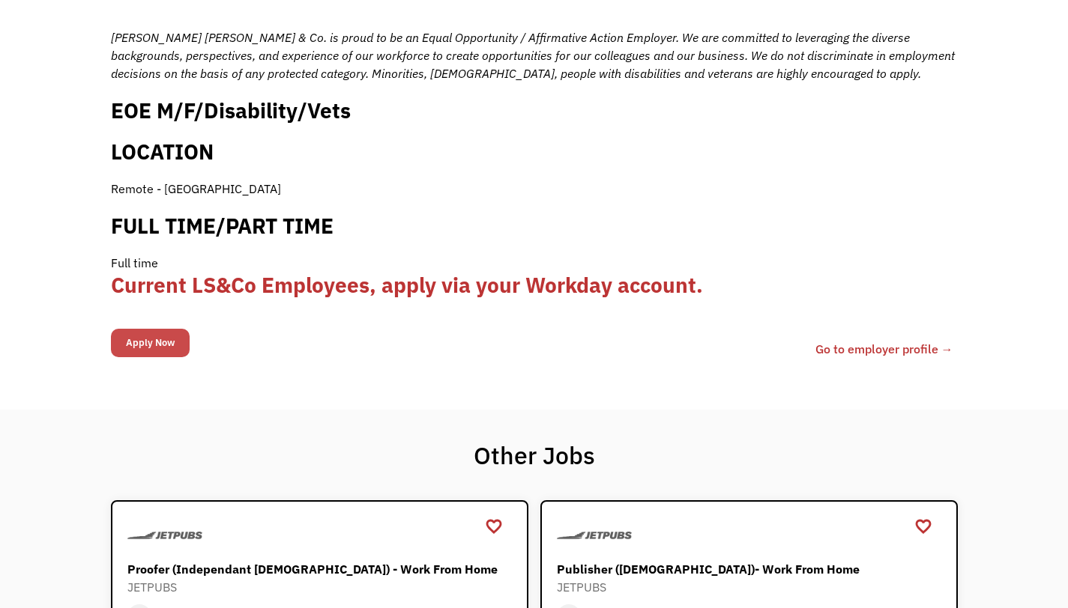
click at [133, 335] on input "Apply Now" at bounding box center [150, 343] width 79 height 28
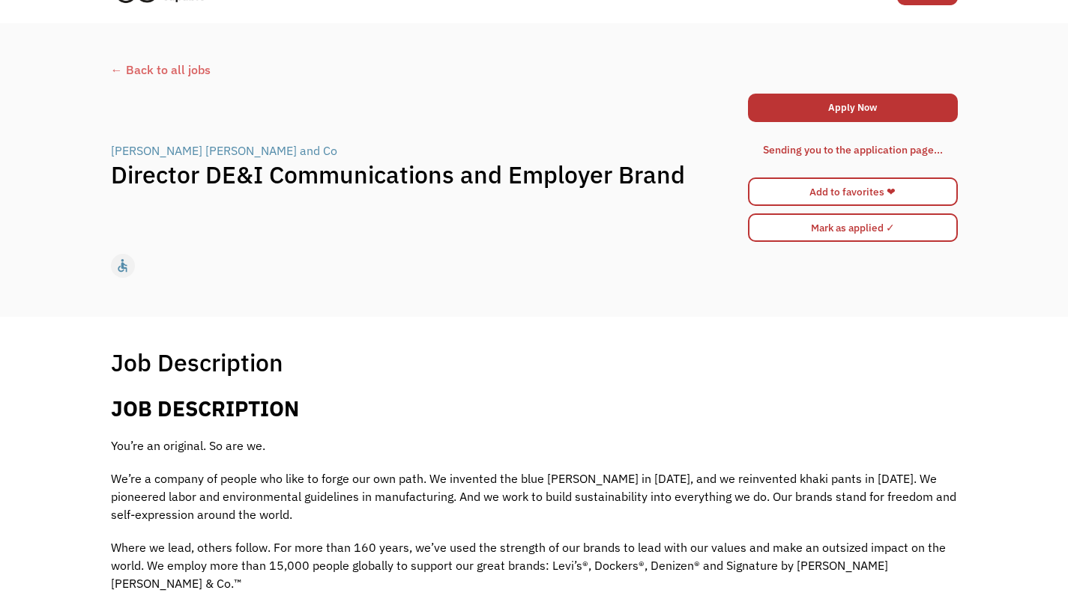
scroll to position [0, 0]
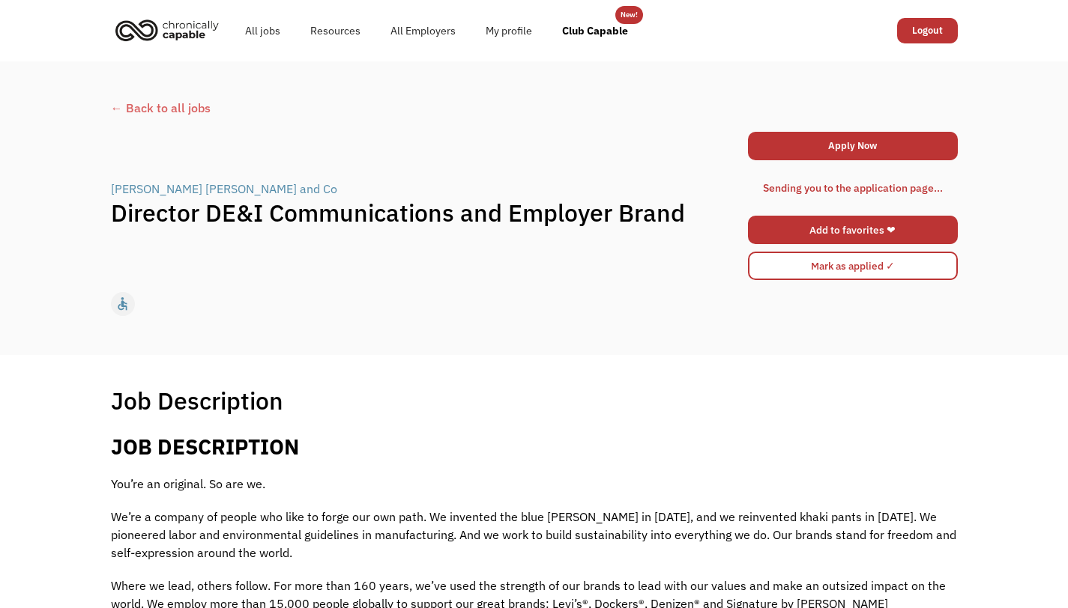
click at [838, 231] on link "Add to favorites ❤" at bounding box center [853, 230] width 210 height 28
click at [841, 148] on link "Apply Now" at bounding box center [853, 146] width 210 height 28
click at [910, 150] on link "Apply Now" at bounding box center [853, 146] width 210 height 28
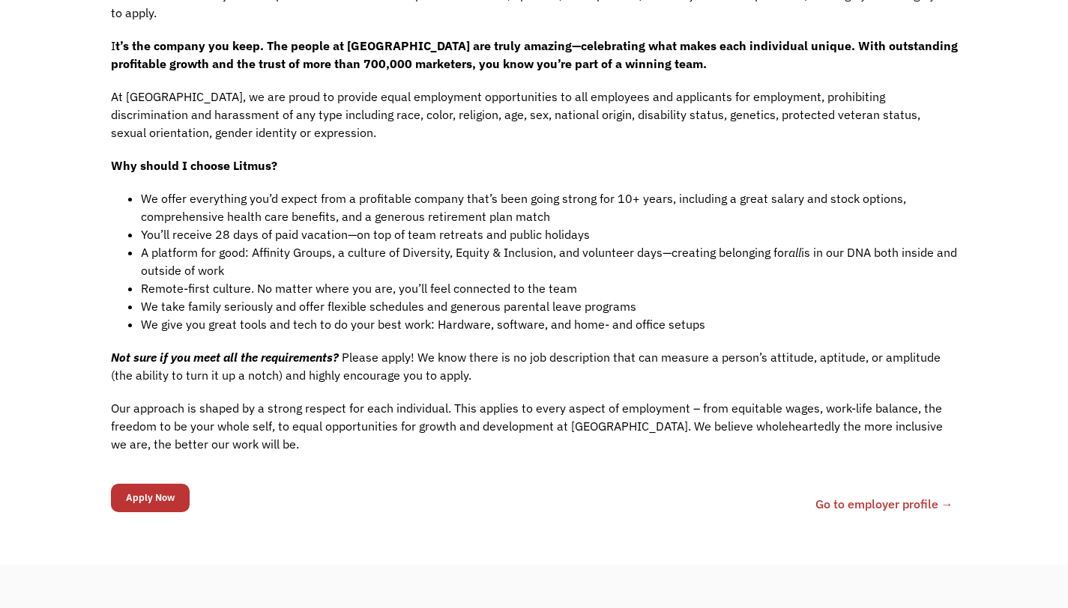
scroll to position [1139, 0]
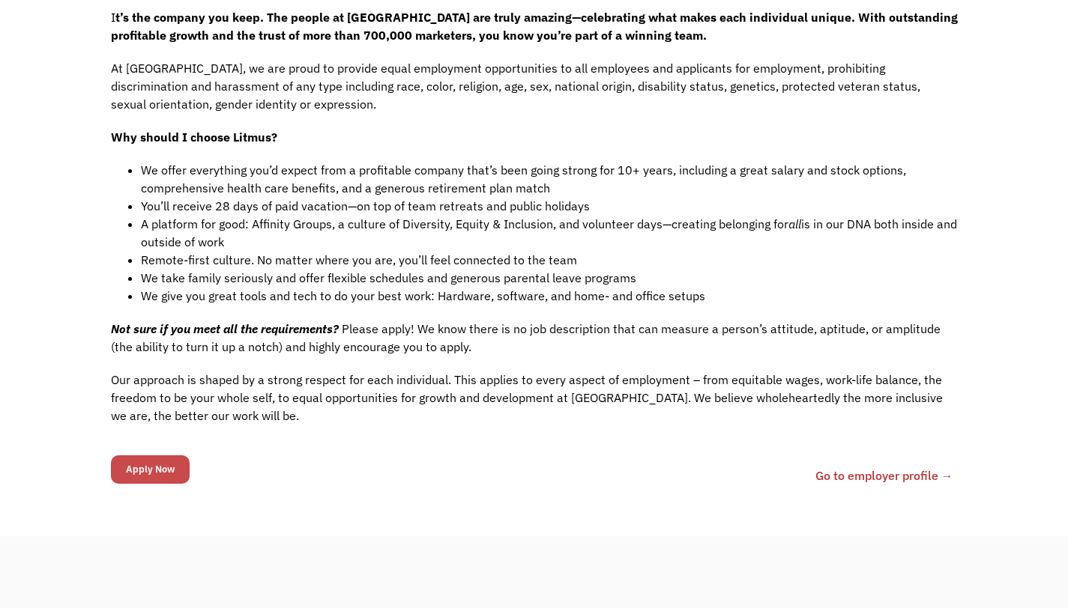
click at [158, 456] on input "Apply Now" at bounding box center [150, 470] width 79 height 28
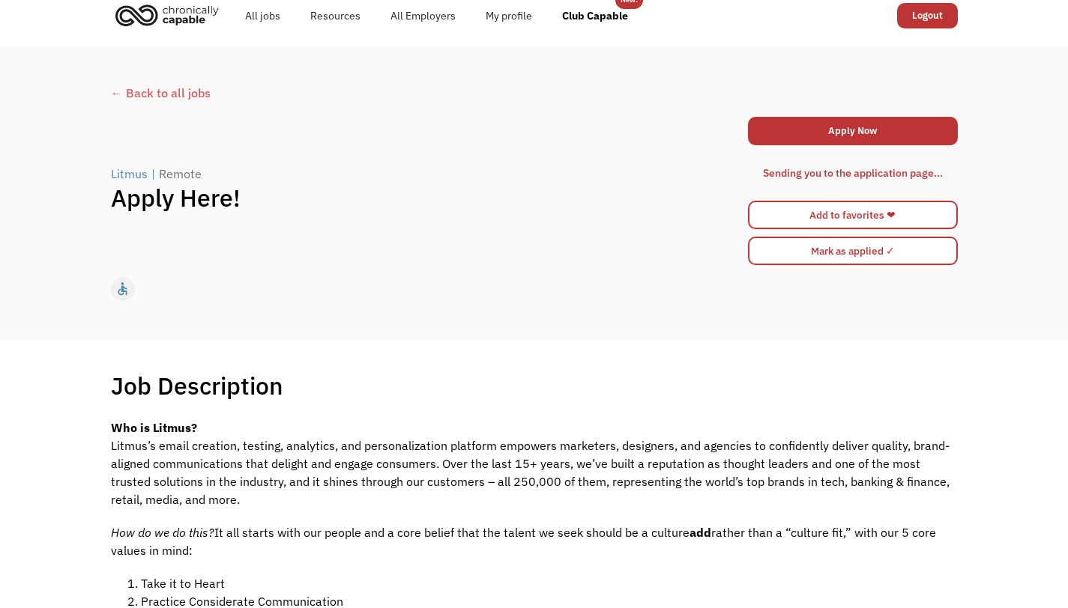
scroll to position [0, 0]
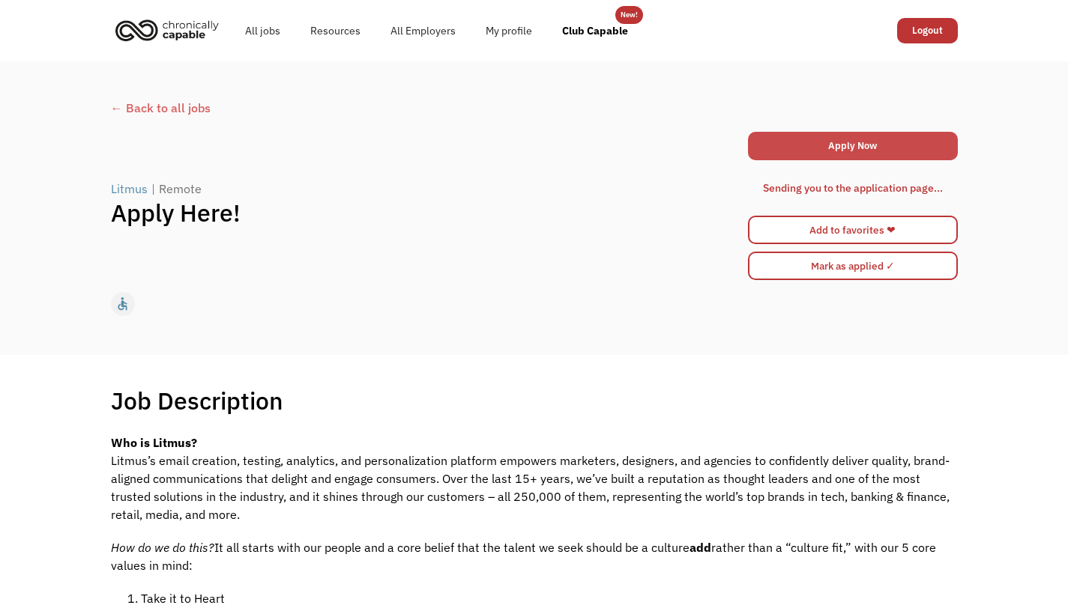
click at [875, 143] on link "Apply Now" at bounding box center [853, 146] width 210 height 28
